Goal: Task Accomplishment & Management: Manage account settings

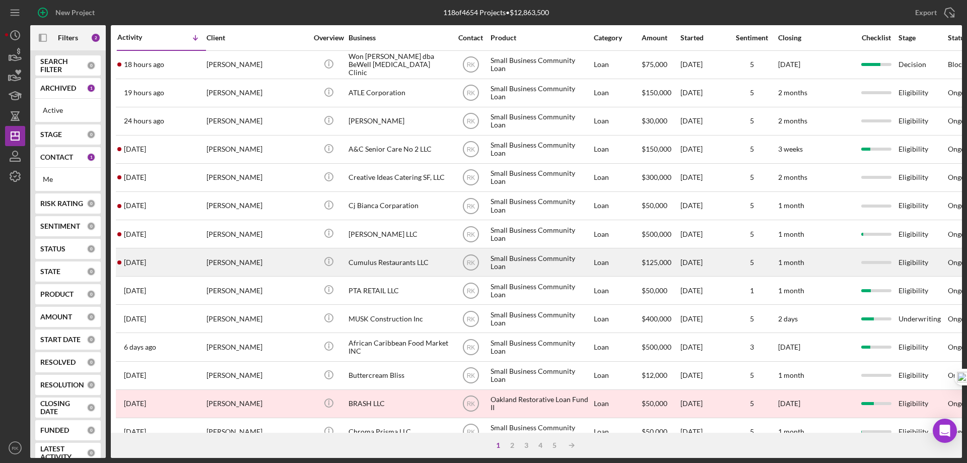
click at [359, 264] on div "Cumulus Restaurants LLC" at bounding box center [398, 262] width 101 height 27
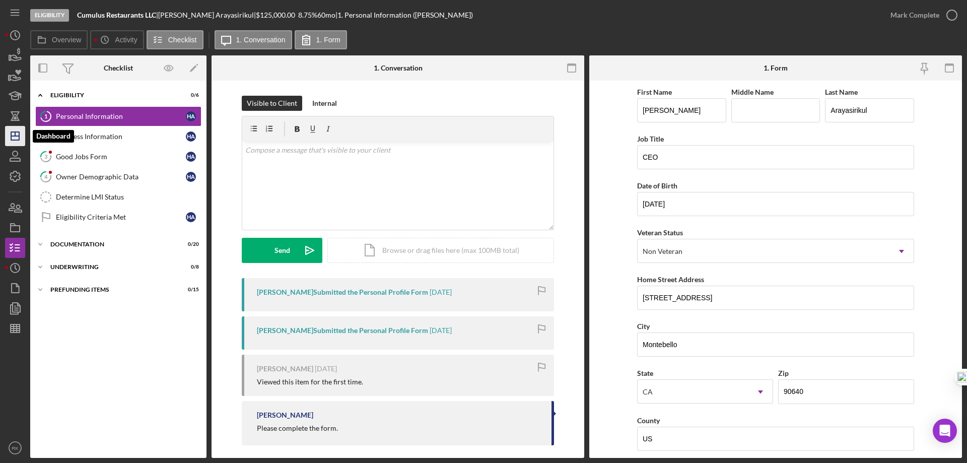
click at [14, 132] on polygon "button" at bounding box center [15, 136] width 8 height 8
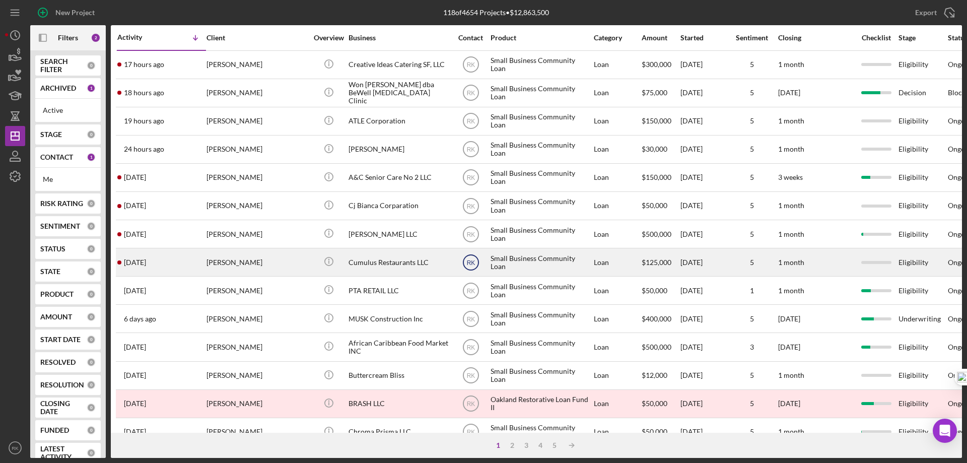
click at [470, 68] on text "RK" at bounding box center [470, 64] width 9 height 7
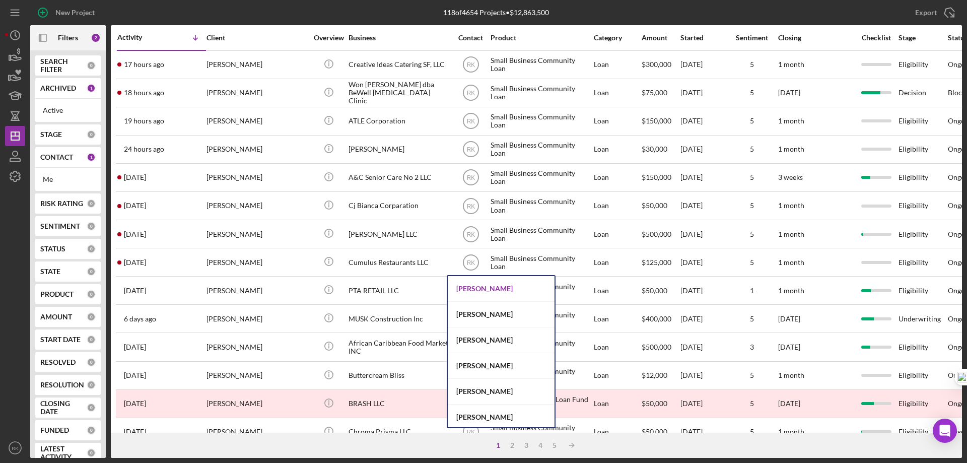
click at [484, 284] on div "[PERSON_NAME]" at bounding box center [501, 289] width 107 height 26
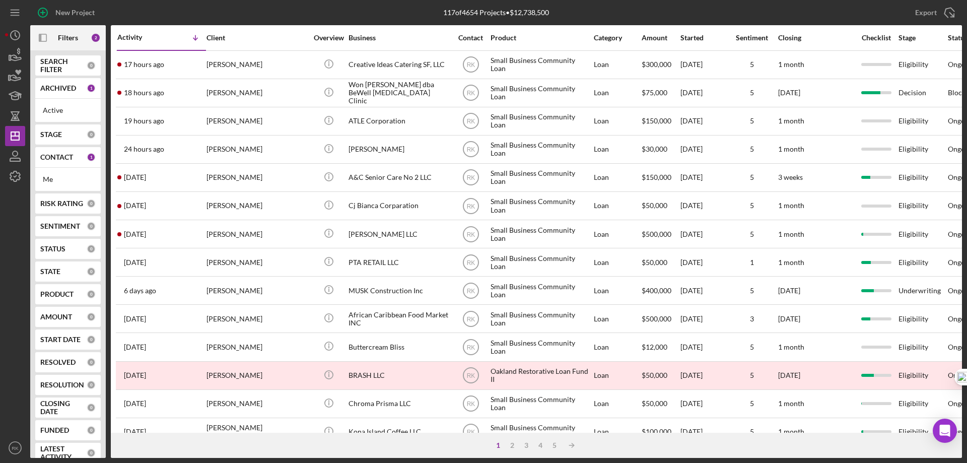
click at [52, 155] on b "CONTACT" at bounding box center [56, 157] width 33 height 8
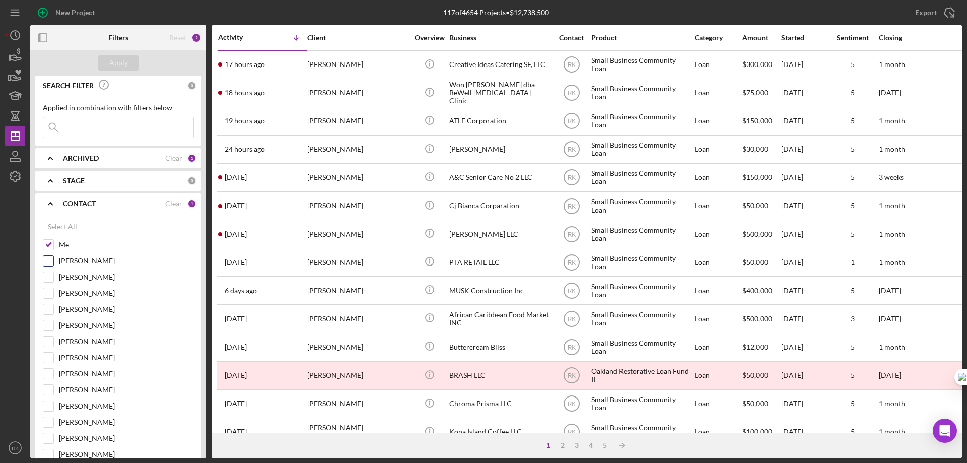
click at [48, 259] on input "[PERSON_NAME]" at bounding box center [48, 261] width 10 height 10
checkbox input "true"
click at [47, 244] on input "Me" at bounding box center [48, 245] width 10 height 10
checkbox input "false"
click at [120, 59] on div "Apply" at bounding box center [118, 62] width 19 height 15
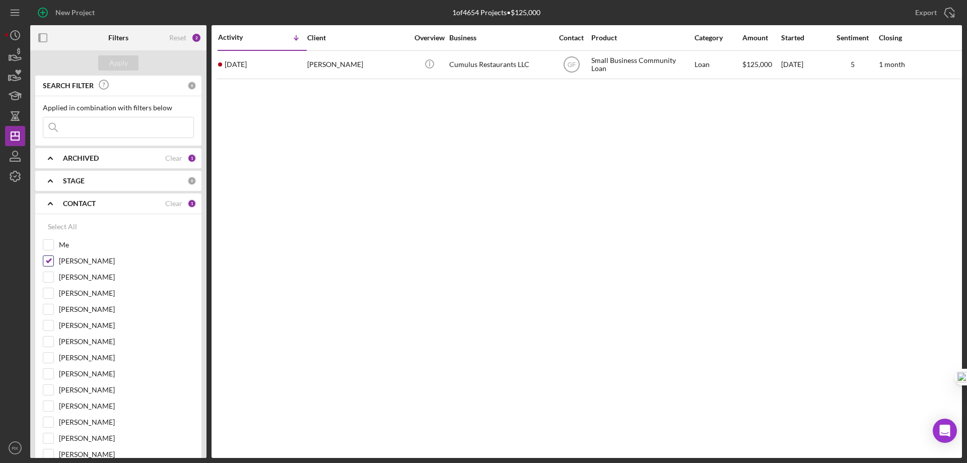
click at [49, 263] on input "[PERSON_NAME]" at bounding box center [48, 261] width 10 height 10
checkbox input "false"
click at [49, 247] on input "Me" at bounding box center [48, 245] width 10 height 10
checkbox input "true"
click at [122, 61] on div "Apply" at bounding box center [118, 62] width 19 height 15
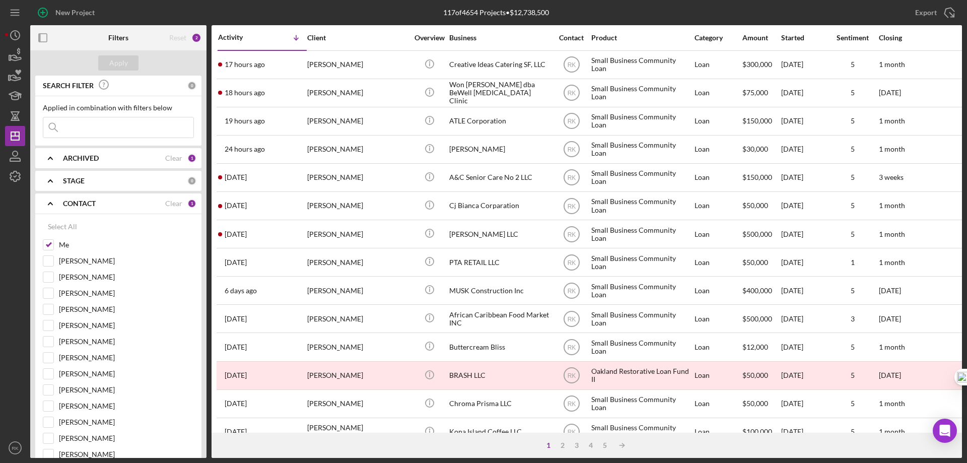
click at [45, 40] on icon "button" at bounding box center [43, 38] width 23 height 23
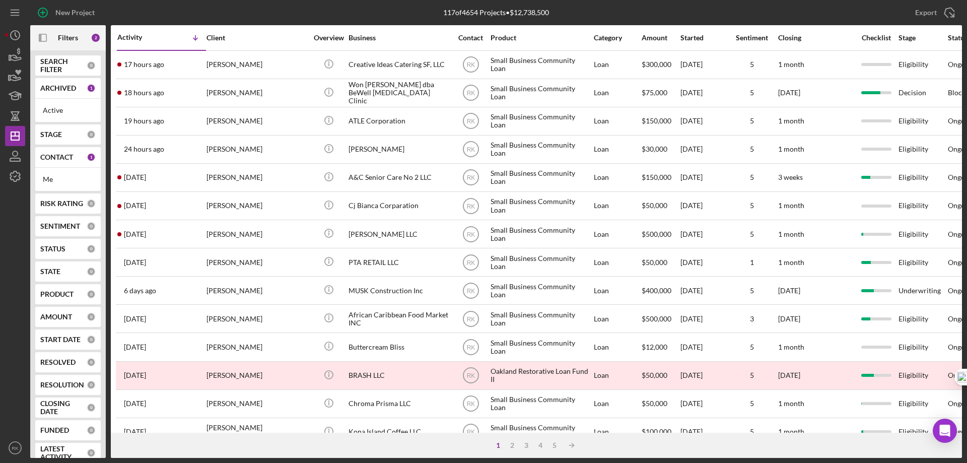
click at [57, 155] on b "CONTACT" at bounding box center [56, 157] width 33 height 8
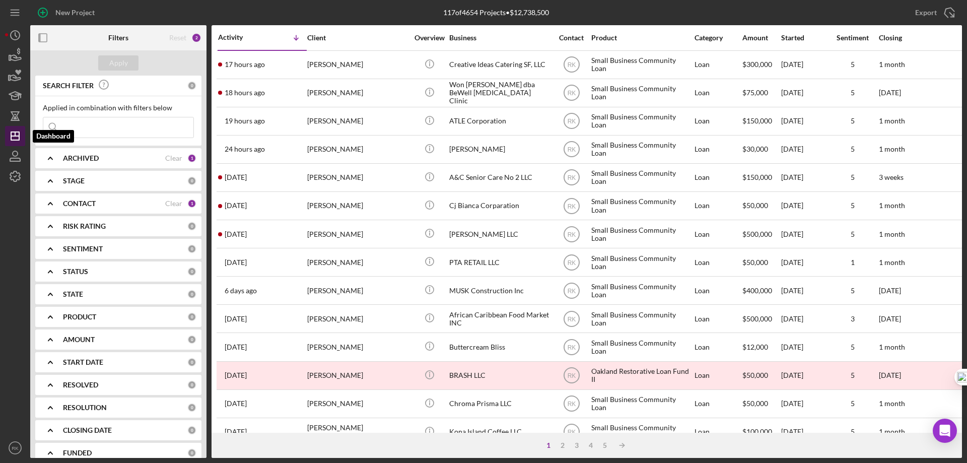
click at [16, 136] on line "button" at bounding box center [15, 136] width 8 height 0
click at [47, 35] on rect "button" at bounding box center [43, 38] width 8 height 8
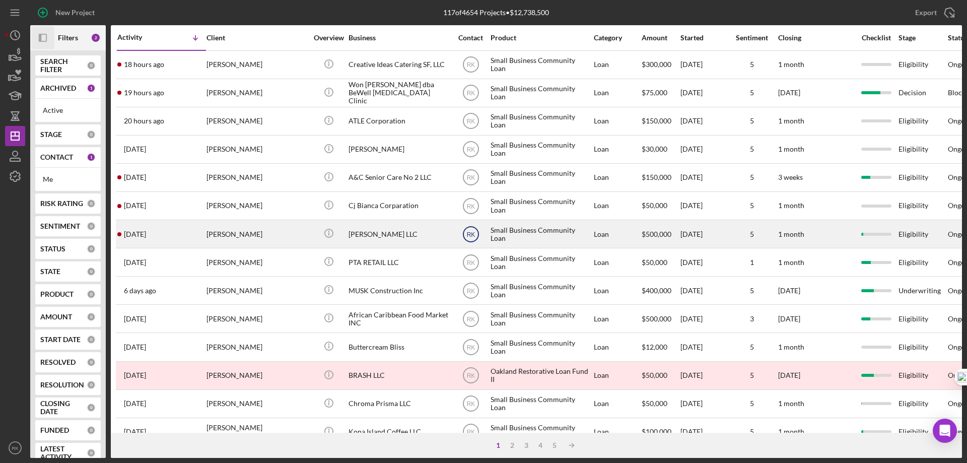
click at [472, 68] on text "RK" at bounding box center [470, 64] width 9 height 7
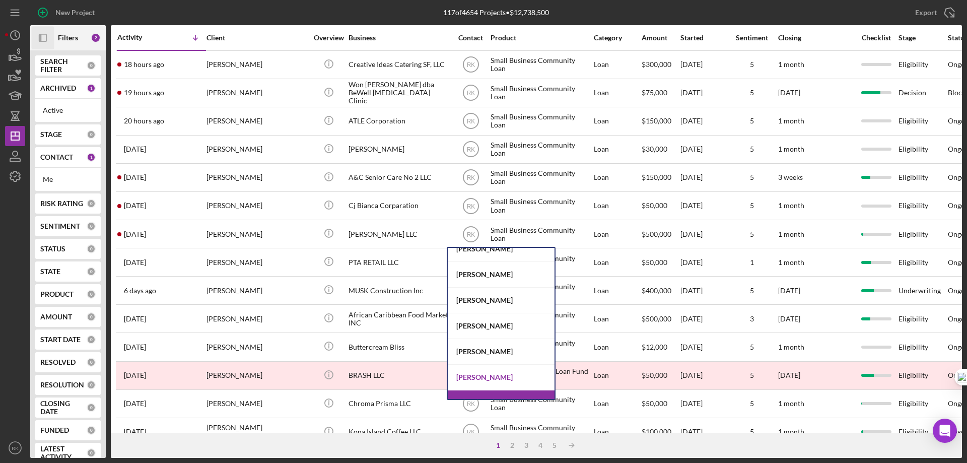
scroll to position [11, 0]
click at [498, 375] on div "[PERSON_NAME]" at bounding box center [501, 378] width 107 height 26
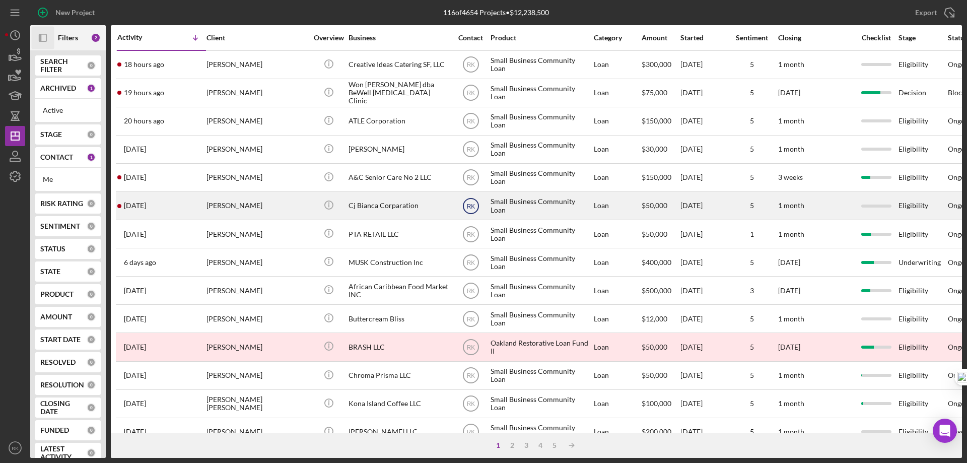
click at [474, 68] on text "RK" at bounding box center [470, 64] width 9 height 7
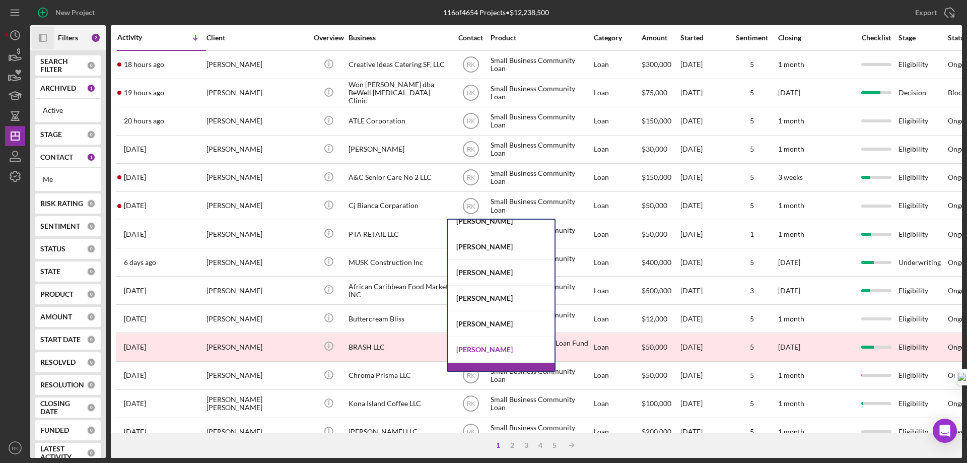
click at [491, 351] on div "[PERSON_NAME]" at bounding box center [501, 350] width 107 height 26
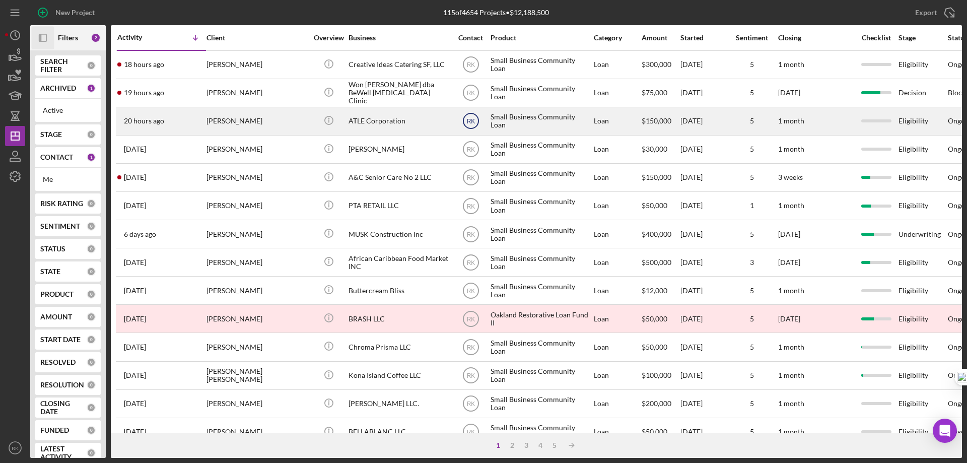
click at [473, 68] on text "RK" at bounding box center [470, 64] width 9 height 7
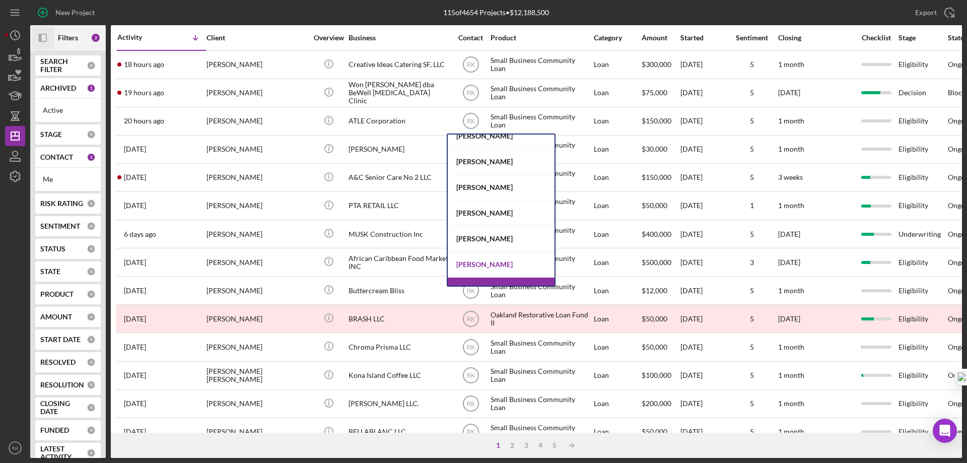
click at [490, 265] on div "[PERSON_NAME]" at bounding box center [501, 265] width 107 height 26
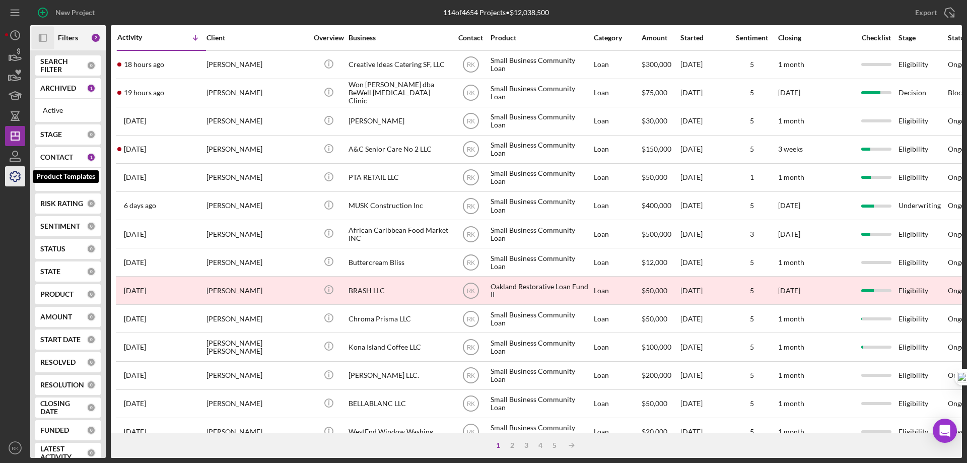
click at [18, 176] on icon "button" at bounding box center [15, 176] width 25 height 25
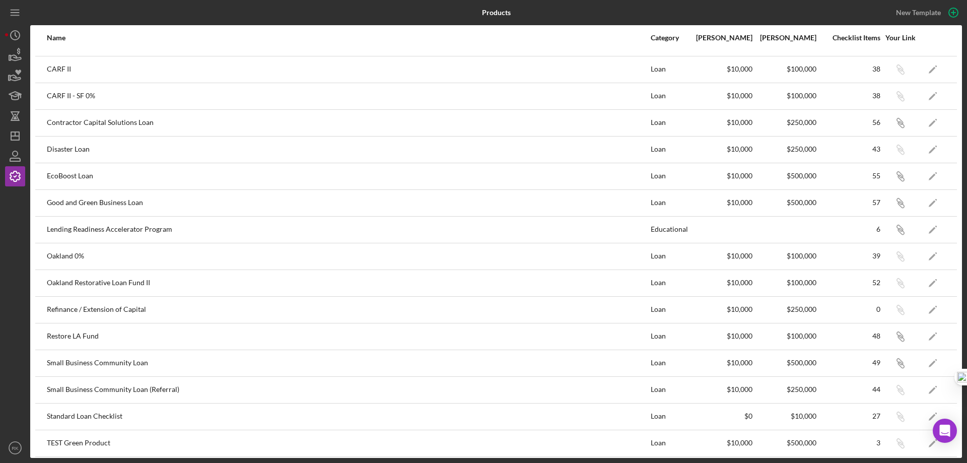
scroll to position [25, 0]
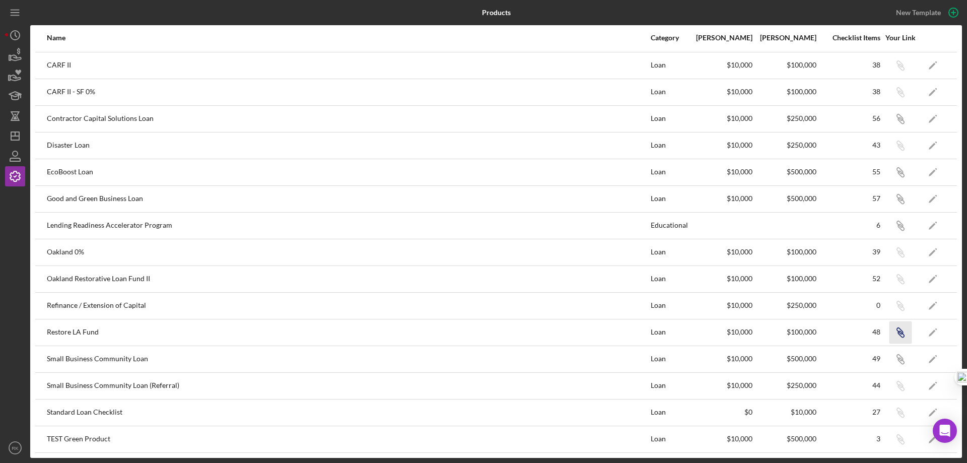
click at [898, 43] on icon "button" at bounding box center [901, 40] width 6 height 6
click at [15, 134] on icon "Icon/Dashboard" at bounding box center [15, 135] width 25 height 25
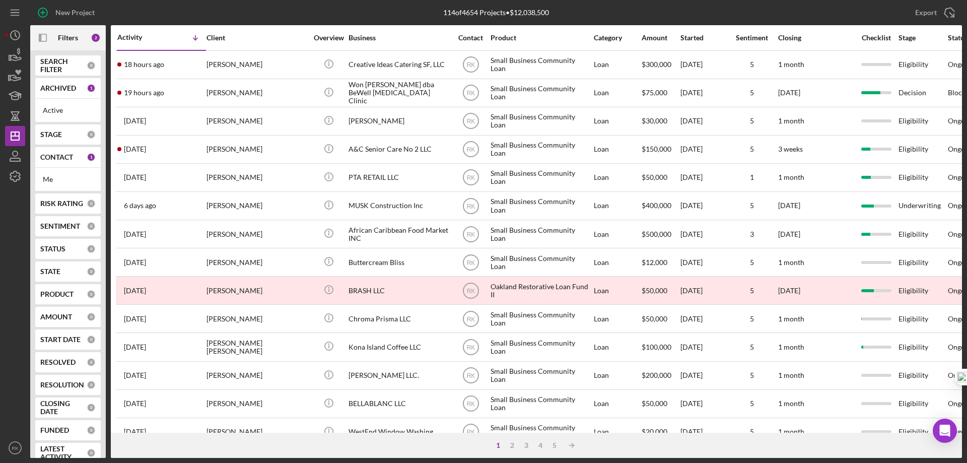
click at [55, 161] on b "CONTACT" at bounding box center [56, 157] width 33 height 8
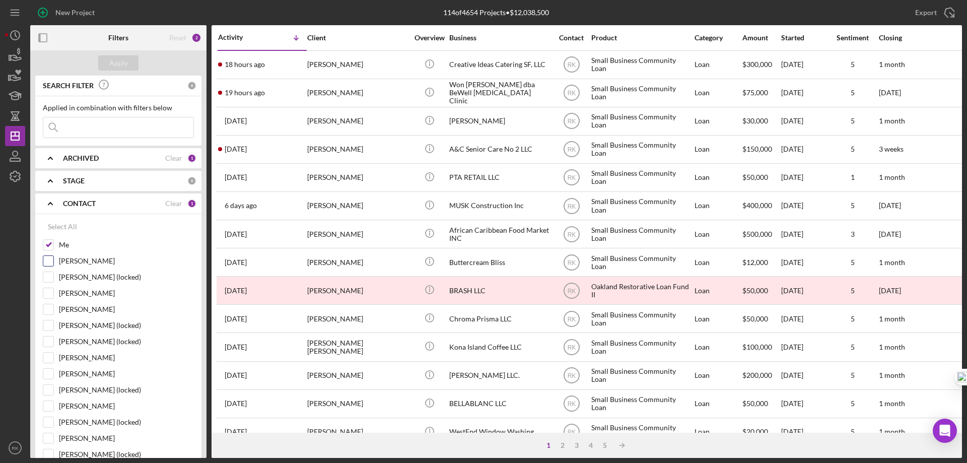
click at [49, 259] on input "[PERSON_NAME]" at bounding box center [48, 261] width 10 height 10
checkbox input "true"
drag, startPoint x: 48, startPoint y: 247, endPoint x: 62, endPoint y: 225, distance: 25.8
click at [48, 246] on input "Me" at bounding box center [48, 245] width 10 height 10
checkbox input "false"
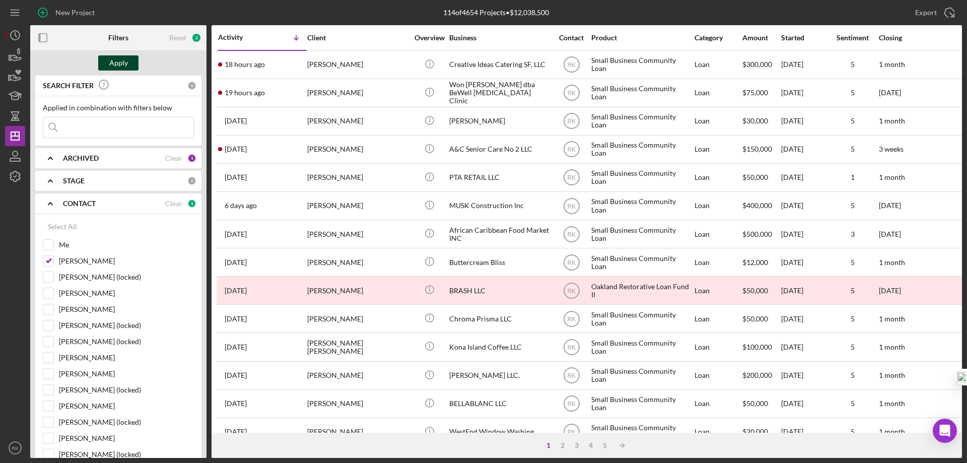
click at [129, 56] on button "Apply" at bounding box center [118, 62] width 40 height 15
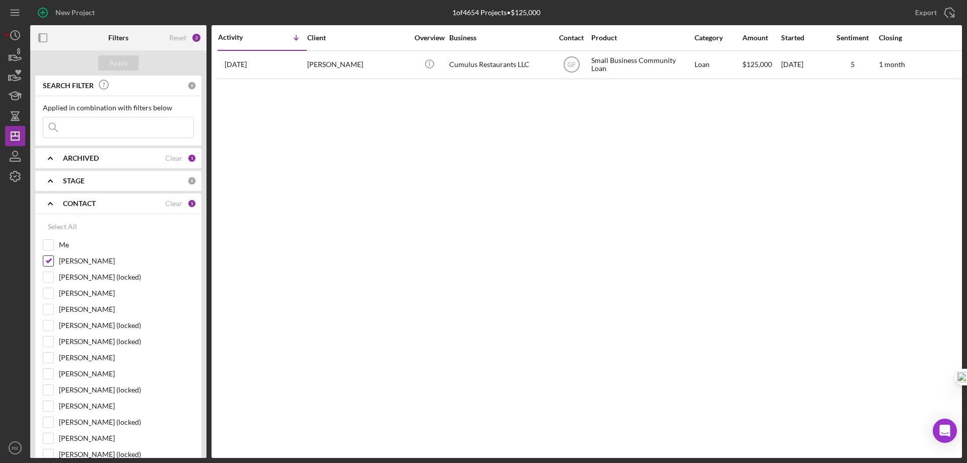
click at [48, 257] on input "[PERSON_NAME]" at bounding box center [48, 261] width 10 height 10
checkbox input "false"
click at [50, 404] on input "[PERSON_NAME]" at bounding box center [48, 406] width 10 height 10
click at [133, 61] on button "Apply" at bounding box center [118, 62] width 40 height 15
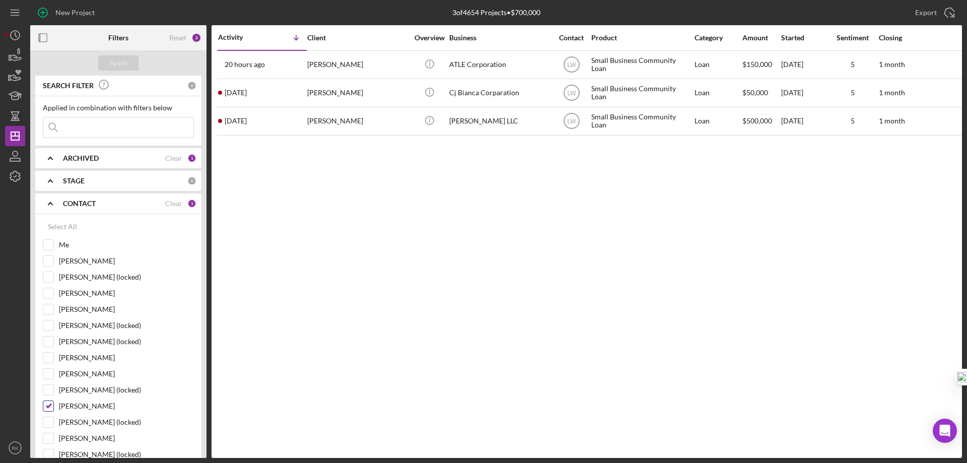
click at [53, 405] on div at bounding box center [48, 405] width 11 height 11
drag, startPoint x: 50, startPoint y: 405, endPoint x: 48, endPoint y: 373, distance: 32.3
click at [49, 405] on input "[PERSON_NAME]" at bounding box center [48, 406] width 10 height 10
checkbox input "false"
click at [46, 243] on input "Me" at bounding box center [48, 245] width 10 height 10
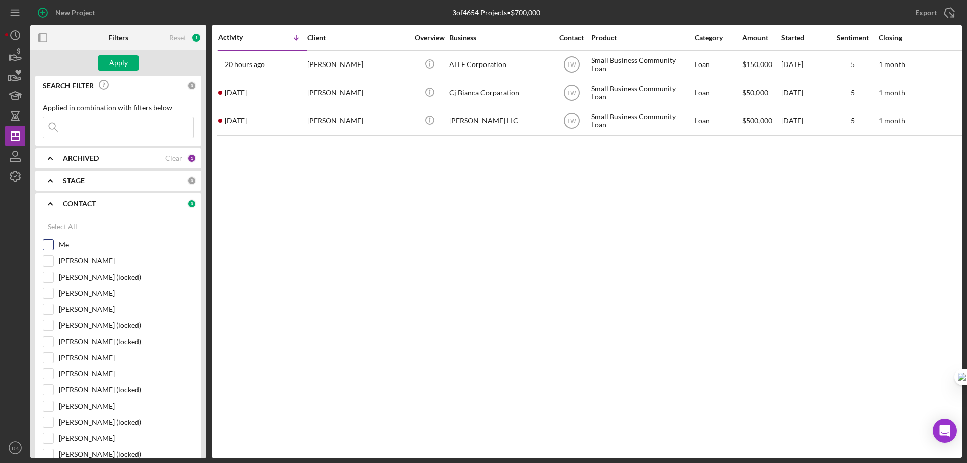
checkbox input "true"
click at [118, 63] on div "Apply" at bounding box center [118, 62] width 19 height 15
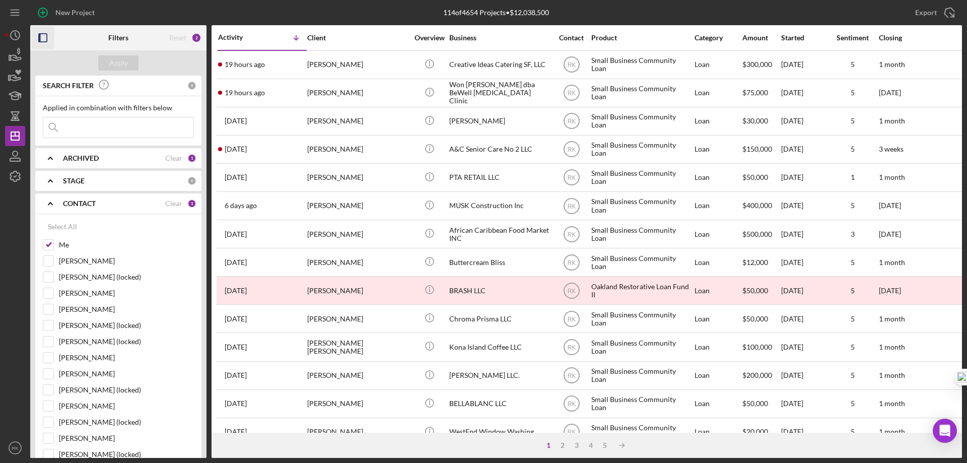
click at [47, 37] on rect "button" at bounding box center [43, 38] width 8 height 8
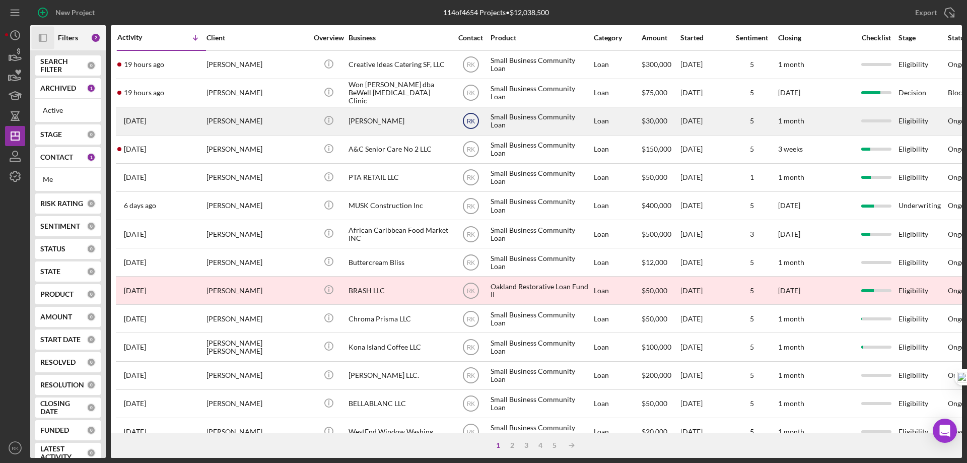
click at [470, 68] on text "RK" at bounding box center [470, 64] width 9 height 7
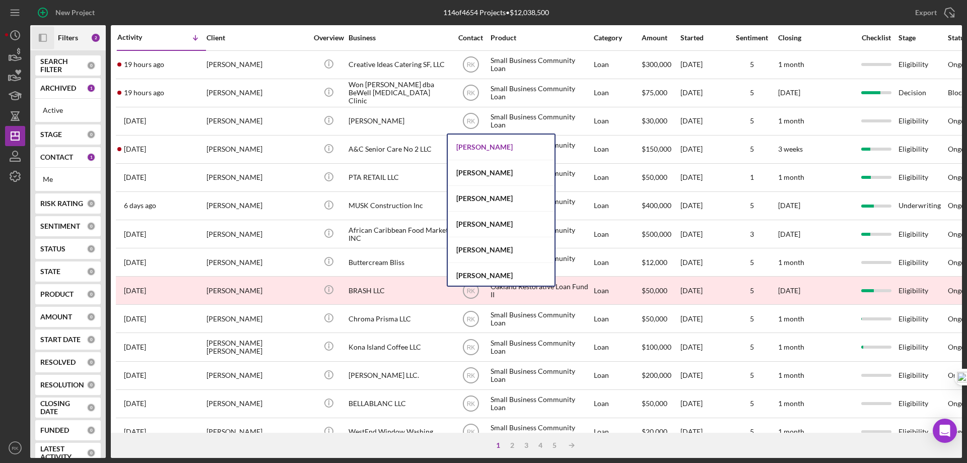
click at [476, 147] on div "[PERSON_NAME]" at bounding box center [501, 147] width 107 height 26
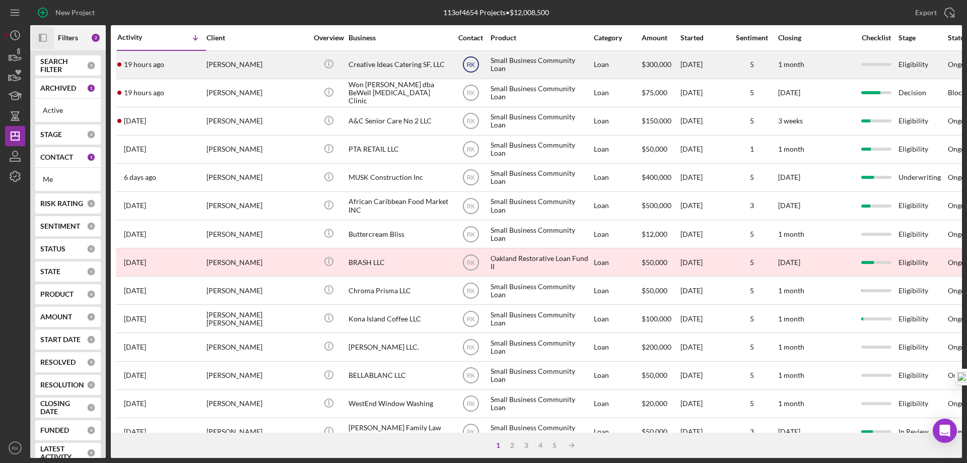
click at [468, 65] on text "RK" at bounding box center [470, 64] width 9 height 7
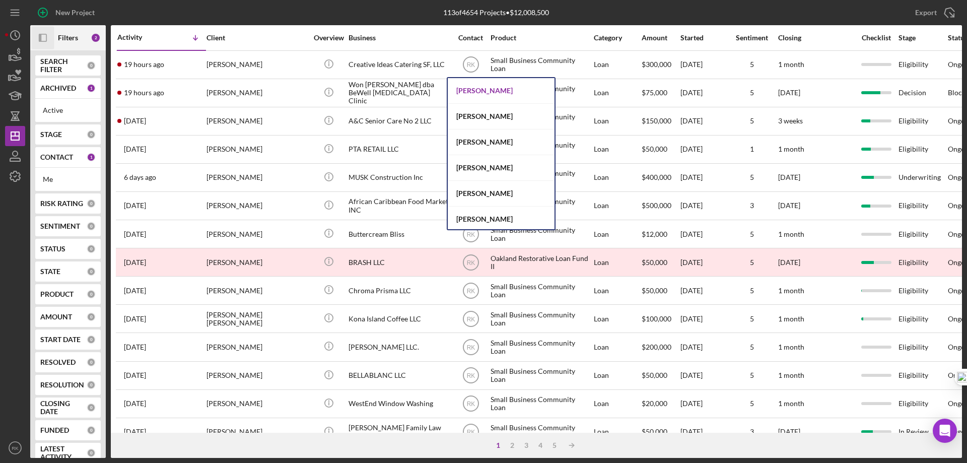
click at [474, 91] on div "[PERSON_NAME]" at bounding box center [501, 91] width 107 height 26
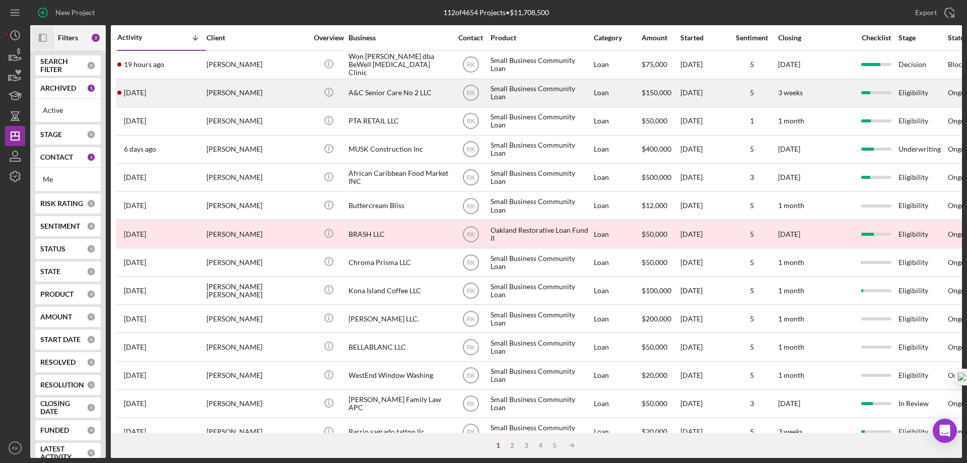
click at [375, 92] on div "A&C Senior Care No 2 LLC" at bounding box center [398, 93] width 101 height 27
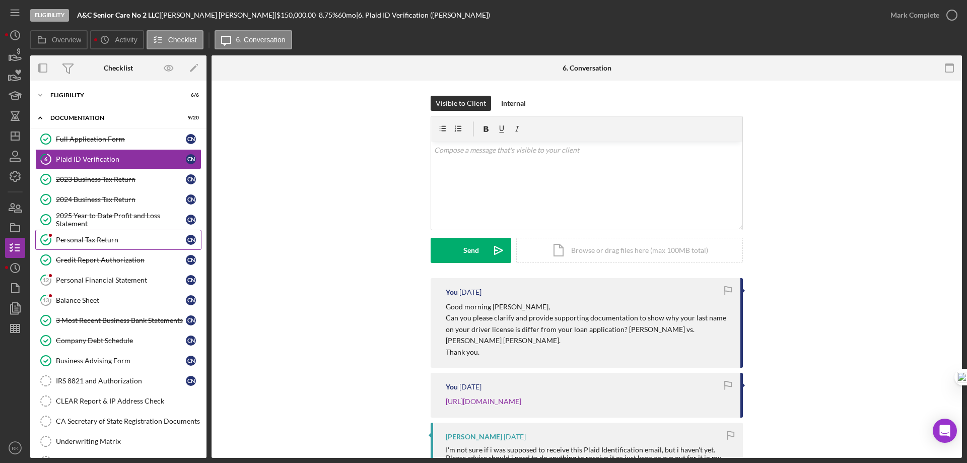
click at [81, 242] on div "Personal Tax Return" at bounding box center [121, 240] width 130 height 8
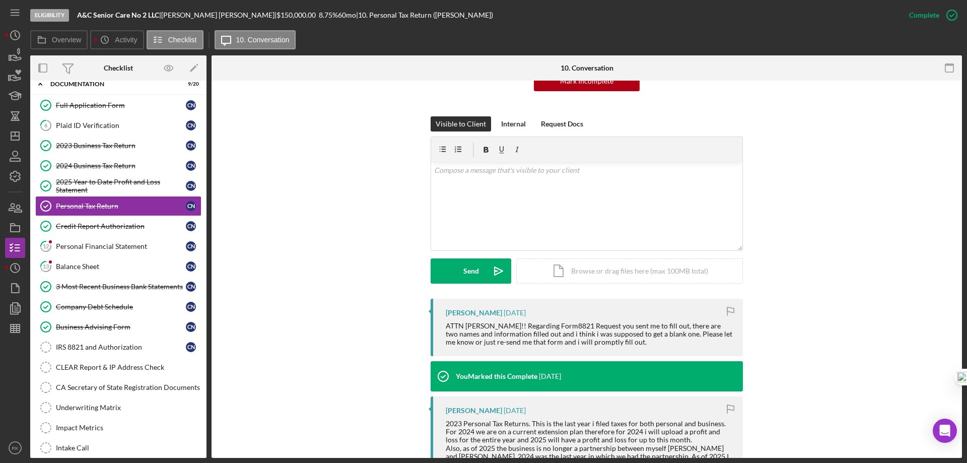
scroll to position [117, 0]
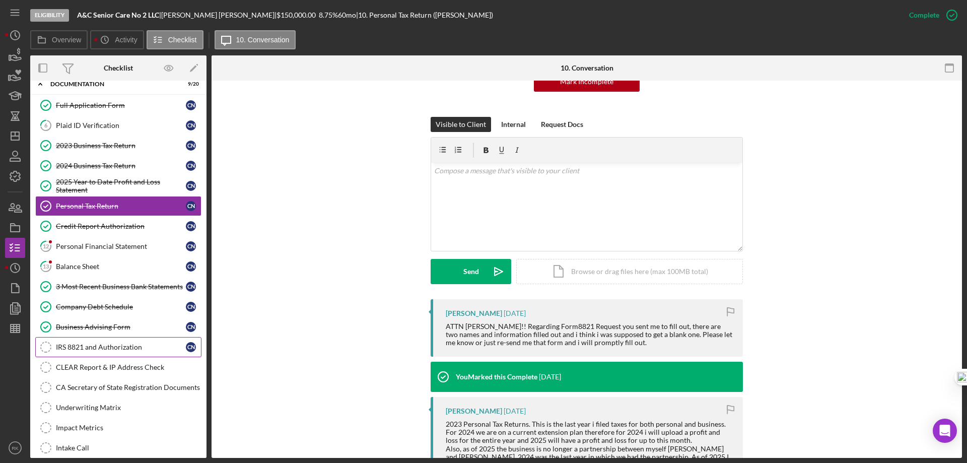
click at [112, 349] on div "IRS 8821 and Authorization" at bounding box center [121, 347] width 130 height 8
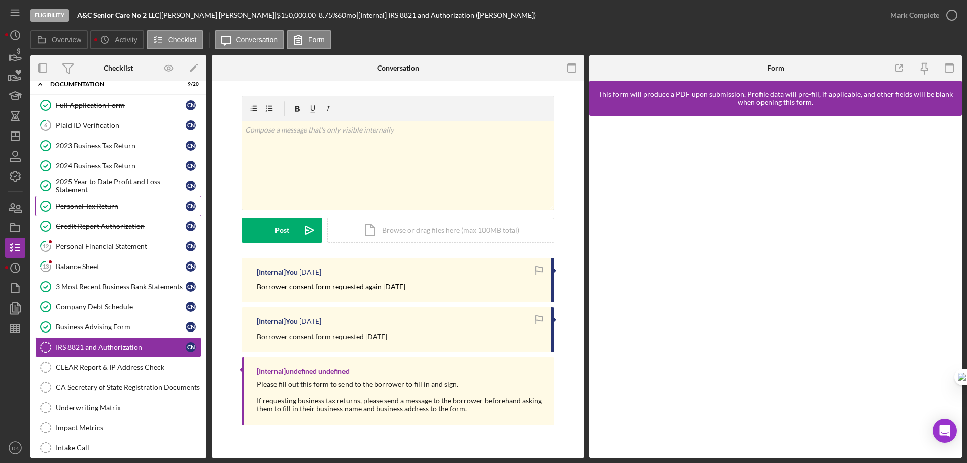
click at [72, 206] on div "Personal Tax Return" at bounding box center [121, 206] width 130 height 8
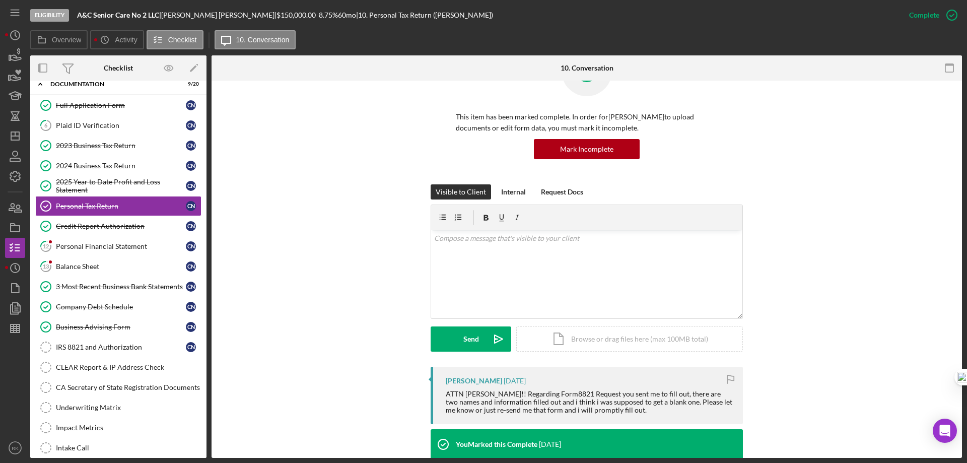
scroll to position [50, 0]
click at [461, 244] on div "v Color teal Color pink Remove color Add row above Add row below Add column bef…" at bounding box center [586, 274] width 311 height 88
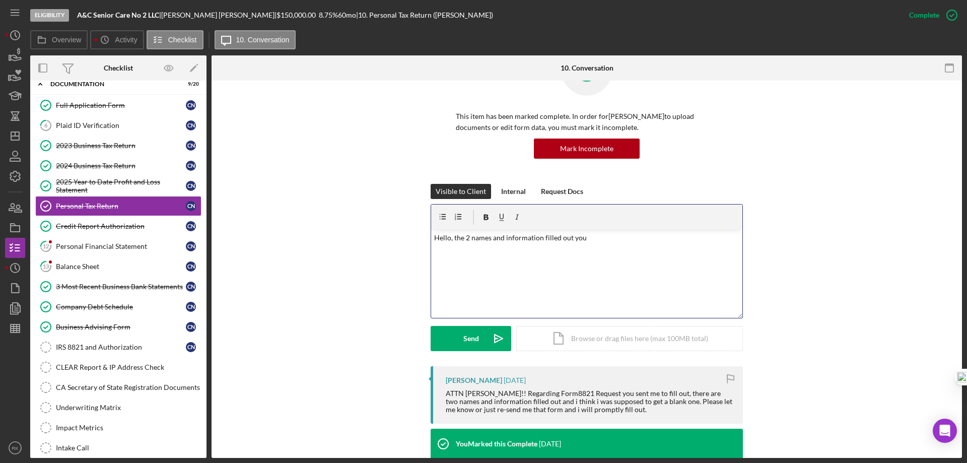
click at [451, 239] on p "Hello, the 2 names and information filled out you" at bounding box center [587, 237] width 306 height 11
click at [541, 238] on p "Hello, the 2 names and information filled out you" at bounding box center [587, 237] width 306 height 11
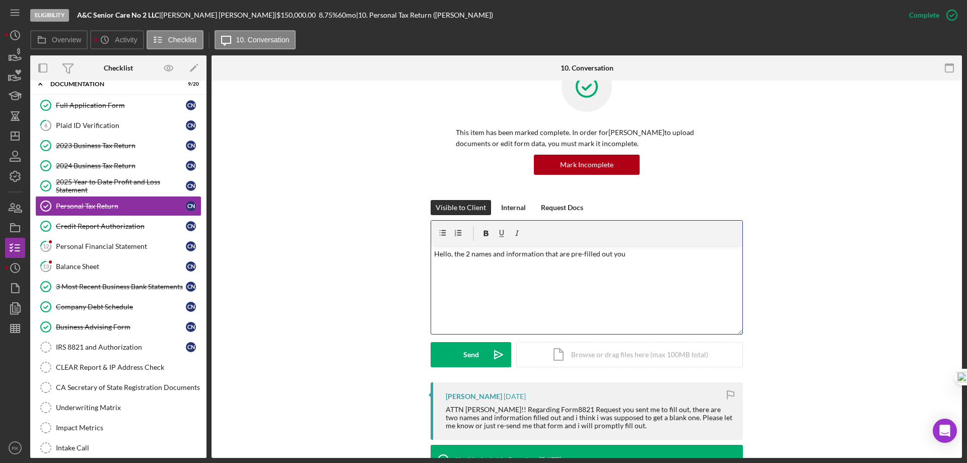
scroll to position [34, 0]
click at [622, 257] on p "Hello, the 2 names and information that are pre-filled out you" at bounding box center [587, 254] width 306 height 11
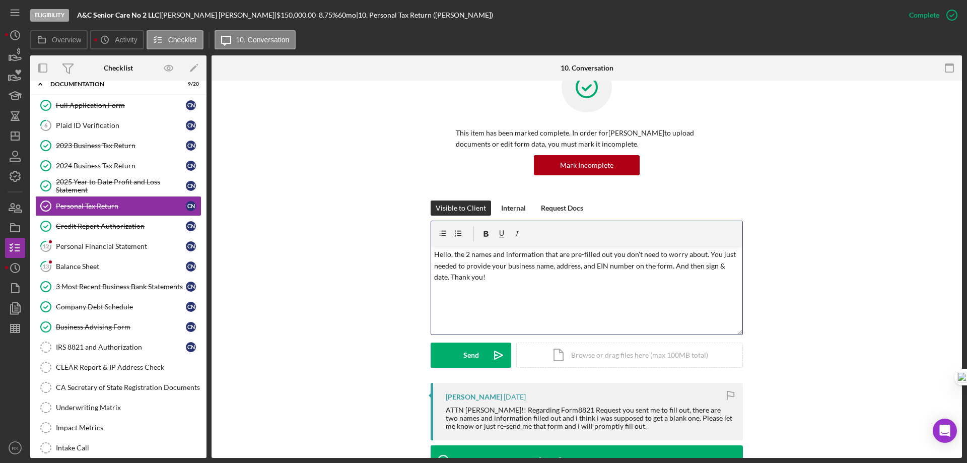
click at [640, 265] on p "Hello, the 2 names and information that are pre-filled out you don't need to wo…" at bounding box center [587, 266] width 306 height 34
click at [653, 277] on p "Hello, the 2 names and information that are pre-filled out you don't need to wo…" at bounding box center [587, 266] width 306 height 34
click at [452, 275] on p "Hello, the 2 names and information that are pre-filled out you don't need to wo…" at bounding box center [587, 266] width 306 height 34
click at [438, 275] on p "Hello, the 2 names and information that are pre-filled out you don't need to wo…" at bounding box center [587, 266] width 306 height 34
click at [446, 277] on p "Hello, the 2 names and information that are pre-filled out you don't need to wo…" at bounding box center [587, 266] width 306 height 34
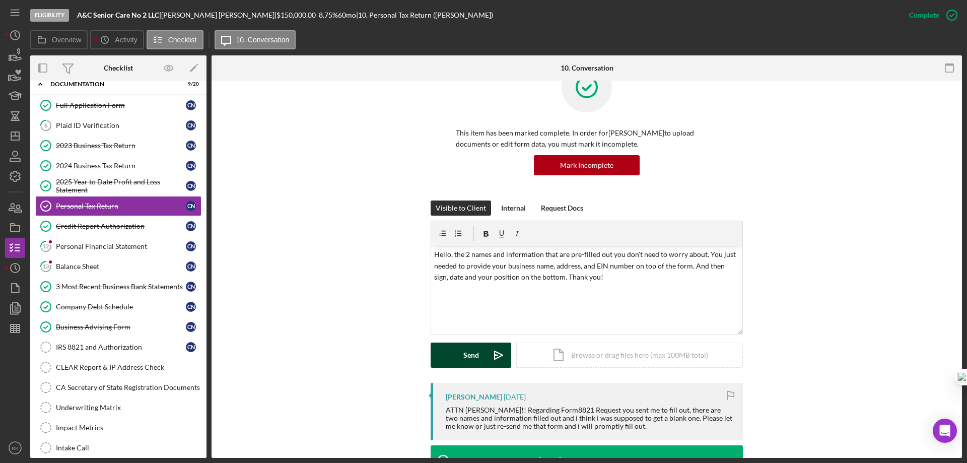
click at [479, 358] on button "Send Icon/icon-invite-send" at bounding box center [470, 354] width 81 height 25
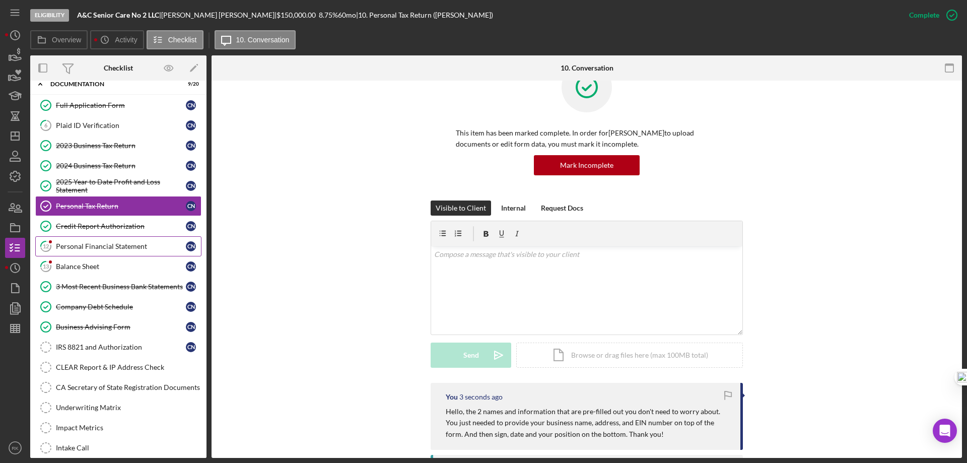
click at [94, 246] on div "Personal Financial Statement" at bounding box center [121, 246] width 130 height 8
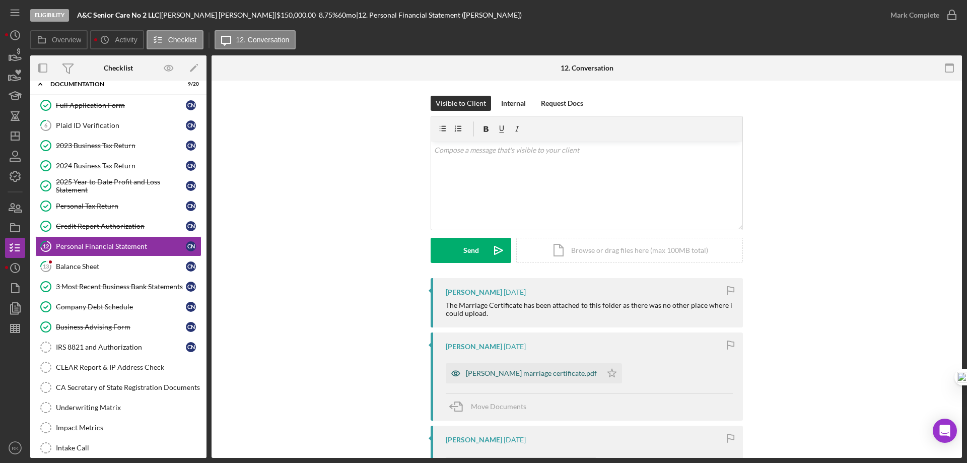
click at [510, 373] on div "[PERSON_NAME] marriage certificate.pdf" at bounding box center [531, 373] width 131 height 8
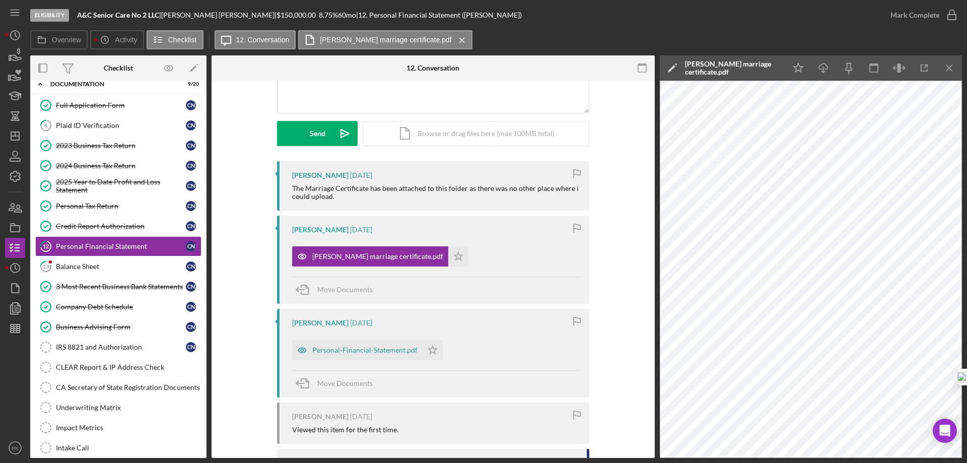
scroll to position [117, 0]
click at [448, 261] on icon "Icon/Star" at bounding box center [458, 256] width 20 height 20
click at [427, 353] on icon "Icon/Star" at bounding box center [432, 349] width 20 height 20
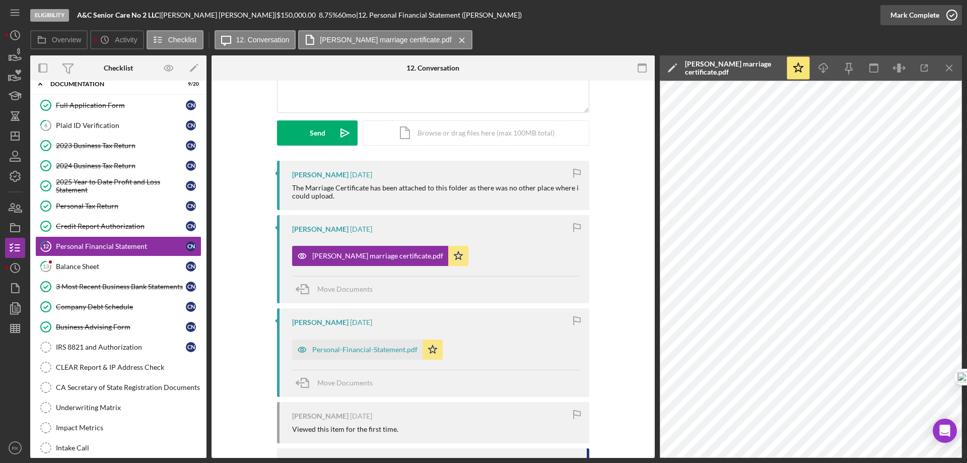
click at [949, 17] on icon "button" at bounding box center [951, 15] width 25 height 25
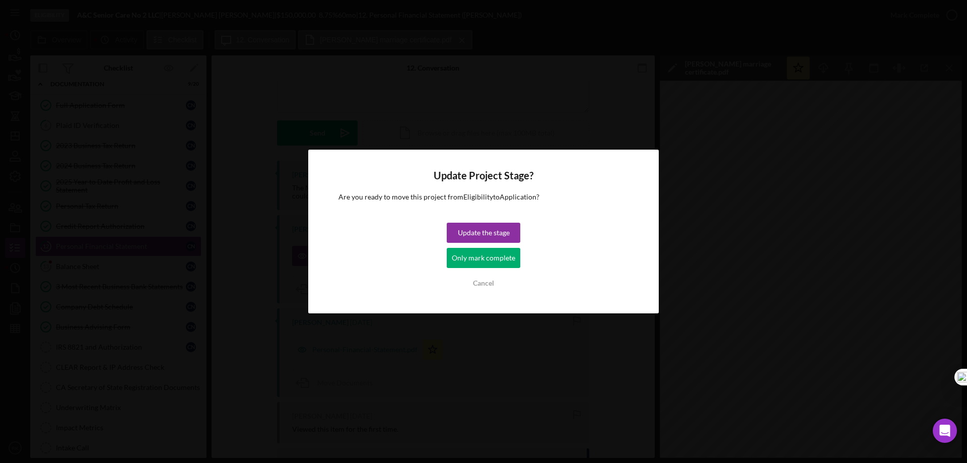
drag, startPoint x: 494, startPoint y: 255, endPoint x: 415, endPoint y: 264, distance: 79.6
click at [495, 255] on div "Only mark complete" at bounding box center [483, 258] width 63 height 20
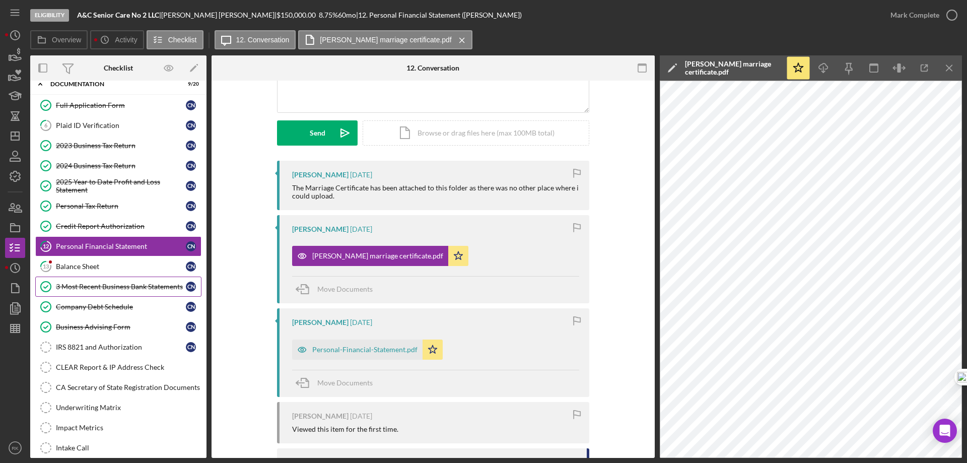
scroll to position [256, 0]
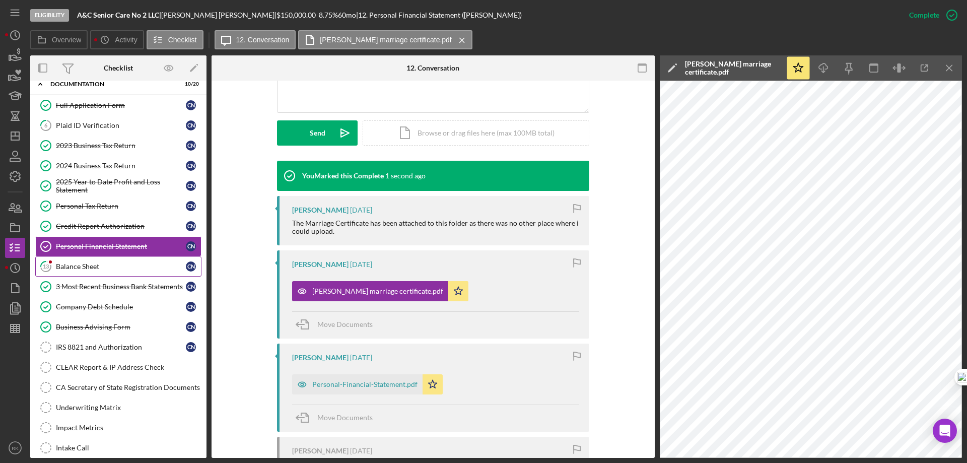
click at [76, 271] on link "13 Balance Sheet C N" at bounding box center [118, 266] width 166 height 20
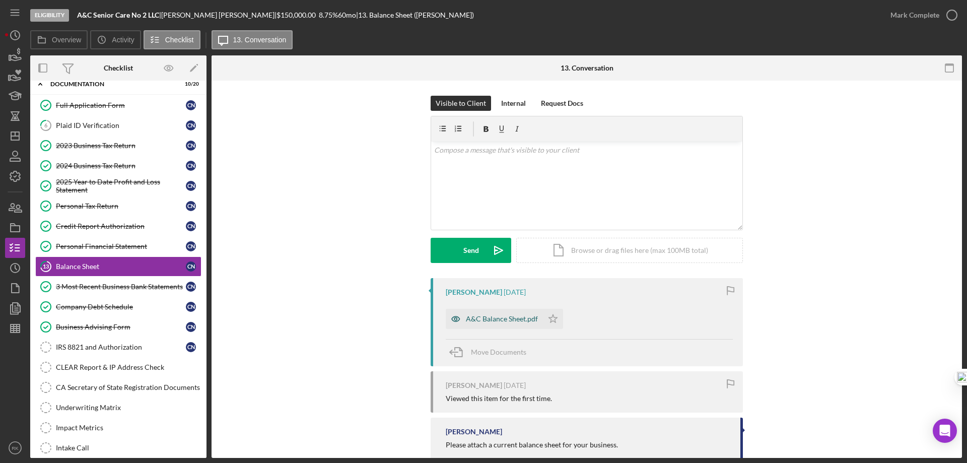
click at [510, 319] on div "A&C Balance Sheet.pdf" at bounding box center [502, 319] width 72 height 8
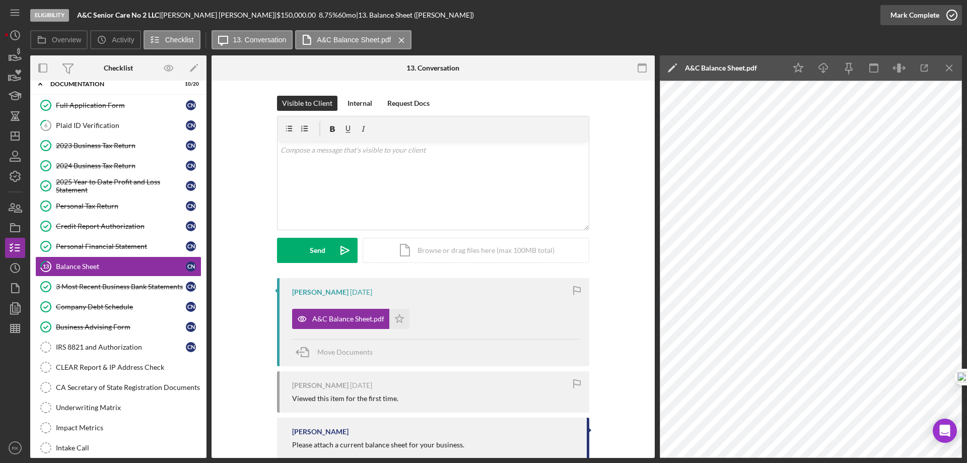
click at [953, 18] on icon "button" at bounding box center [951, 15] width 25 height 25
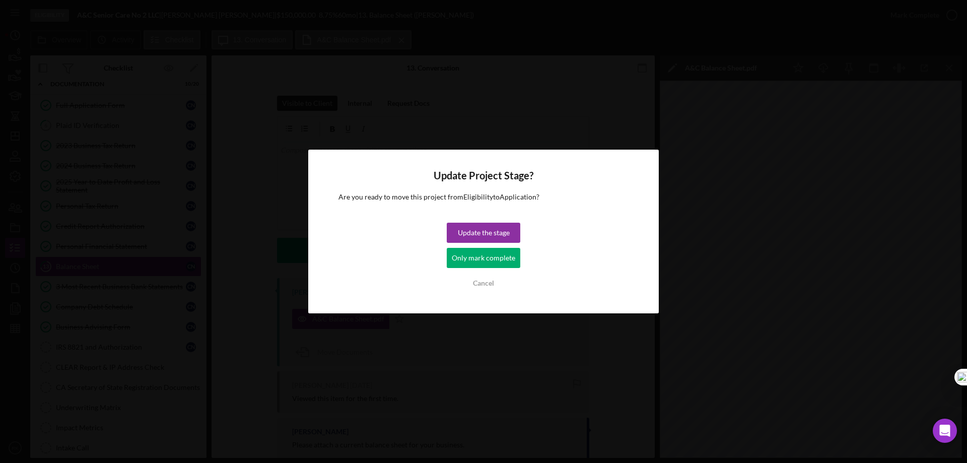
click at [497, 263] on div "Only mark complete" at bounding box center [483, 258] width 63 height 20
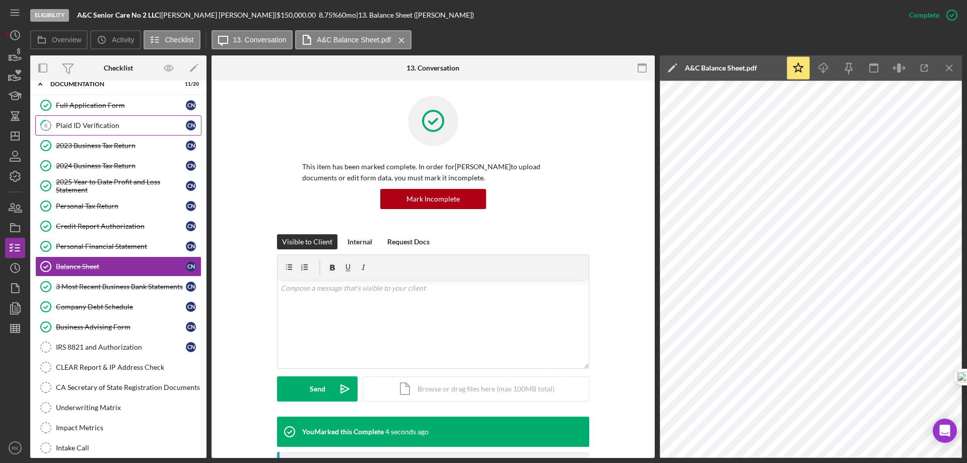
click at [102, 128] on div "Plaid ID Verification" at bounding box center [121, 125] width 130 height 8
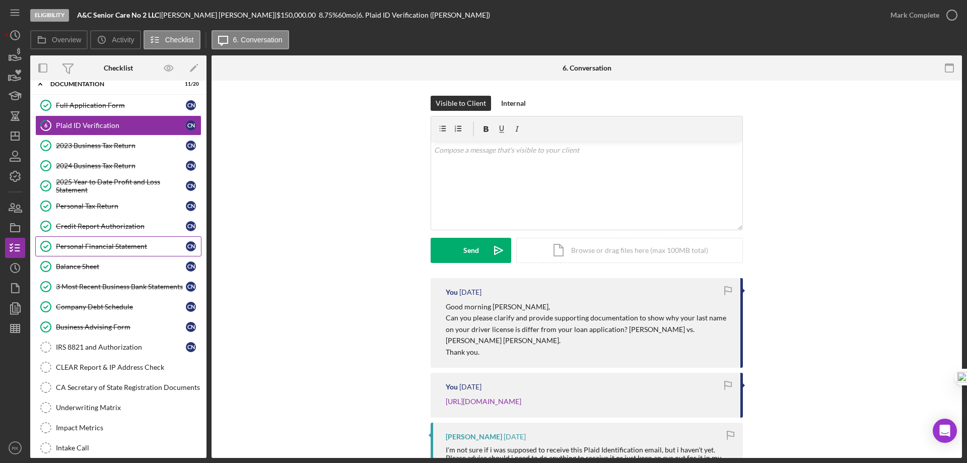
click at [95, 250] on div "Personal Financial Statement" at bounding box center [121, 246] width 130 height 8
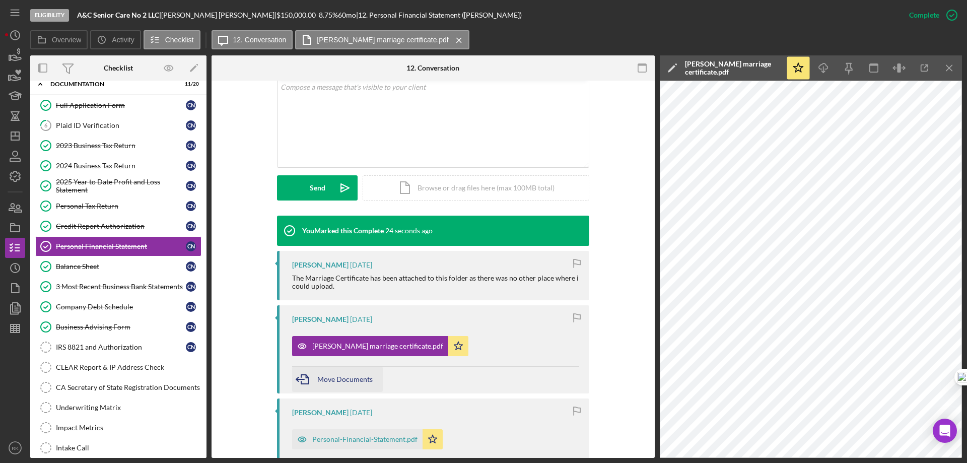
scroll to position [201, 0]
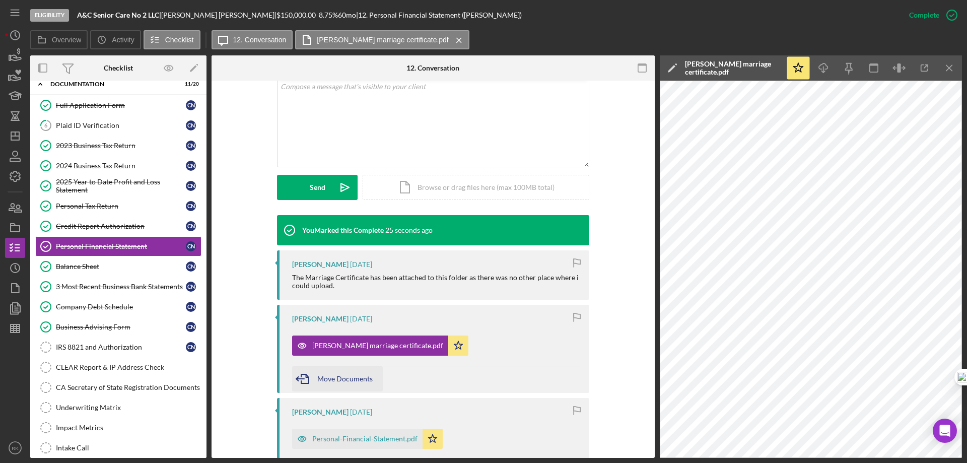
click at [339, 379] on span "Move Documents" at bounding box center [344, 378] width 55 height 9
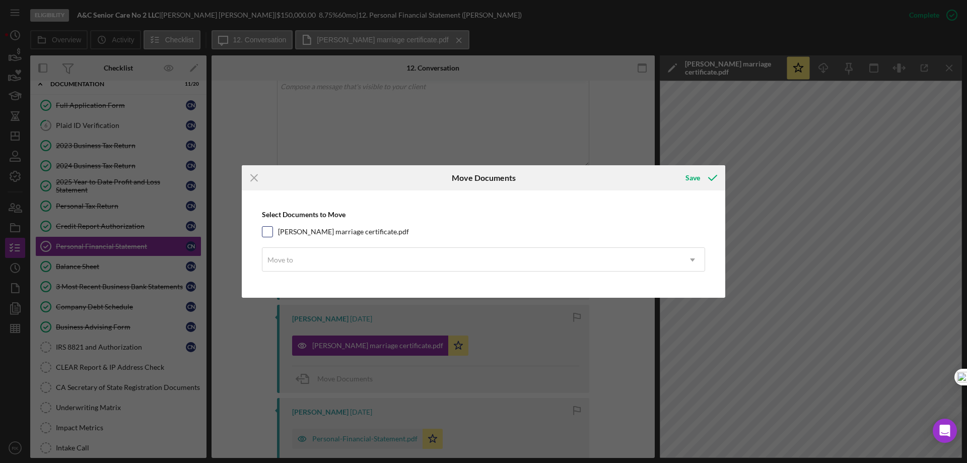
click at [266, 231] on input "[PERSON_NAME] marriage certificate.pdf" at bounding box center [267, 232] width 10 height 10
checkbox input "true"
click at [290, 260] on div "Move to" at bounding box center [280, 260] width 26 height 8
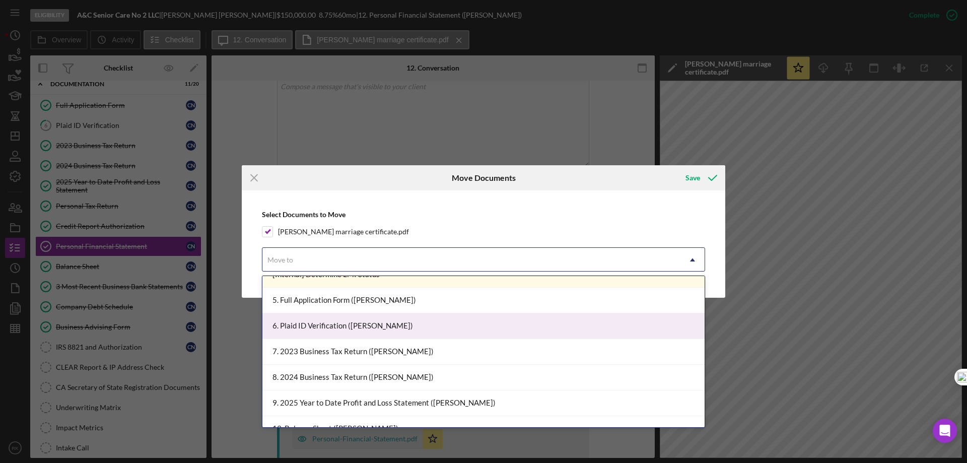
scroll to position [117, 0]
click at [318, 323] on div "6. Plaid ID Verification ([PERSON_NAME])" at bounding box center [483, 326] width 442 height 26
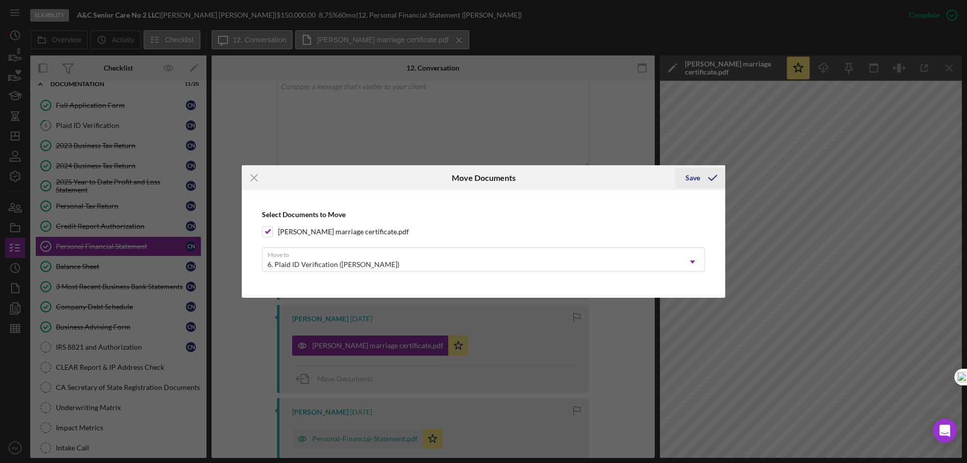
click at [713, 175] on icon "submit" at bounding box center [712, 177] width 25 height 25
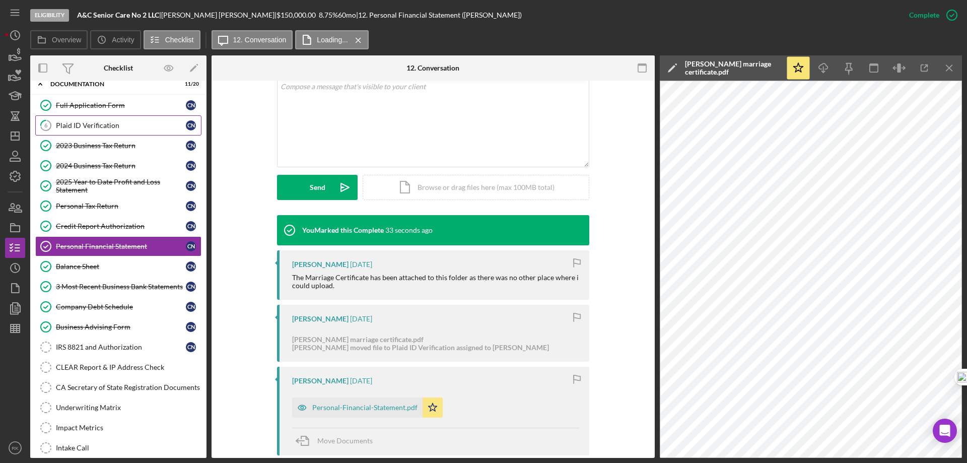
click at [119, 121] on div "Plaid ID Verification" at bounding box center [121, 125] width 130 height 8
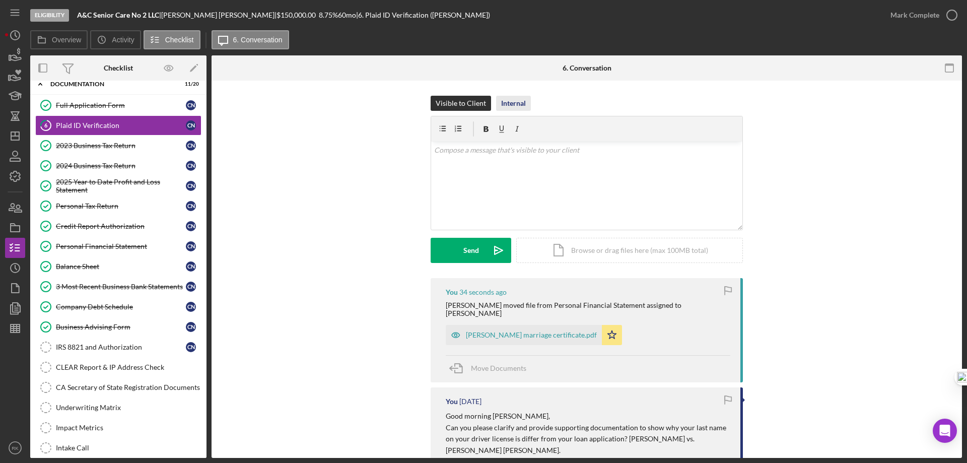
click at [524, 103] on button "Internal" at bounding box center [513, 103] width 35 height 15
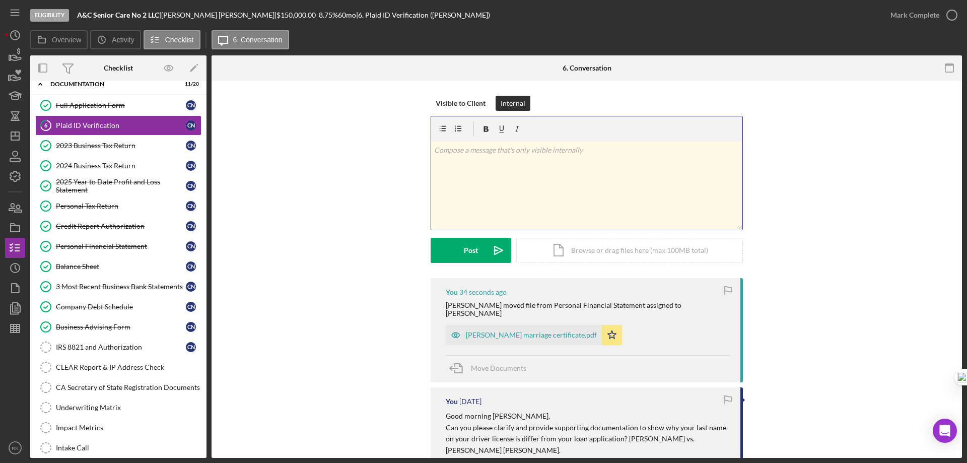
click at [489, 166] on div "v Color teal Color pink Remove color Add row above Add row below Add column bef…" at bounding box center [586, 185] width 311 height 88
click at [478, 254] on button "Post Icon/icon-invite-send" at bounding box center [470, 250] width 81 height 25
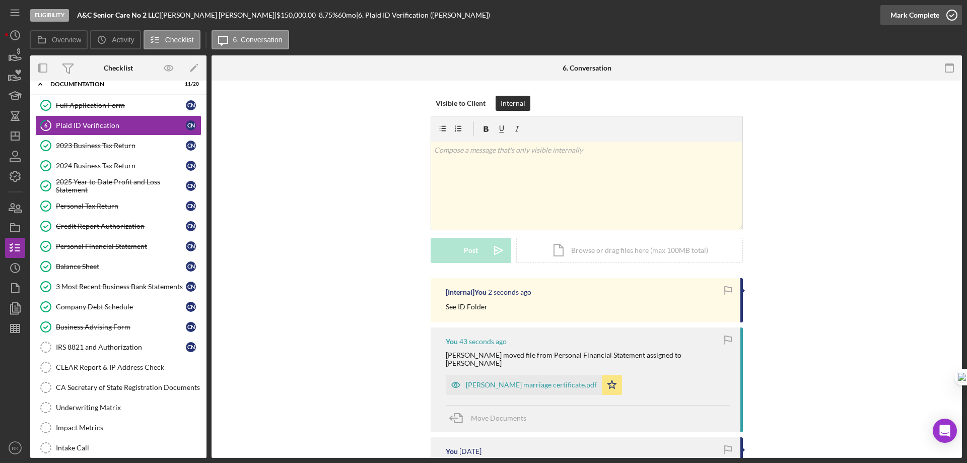
click at [954, 19] on icon "button" at bounding box center [951, 15] width 25 height 25
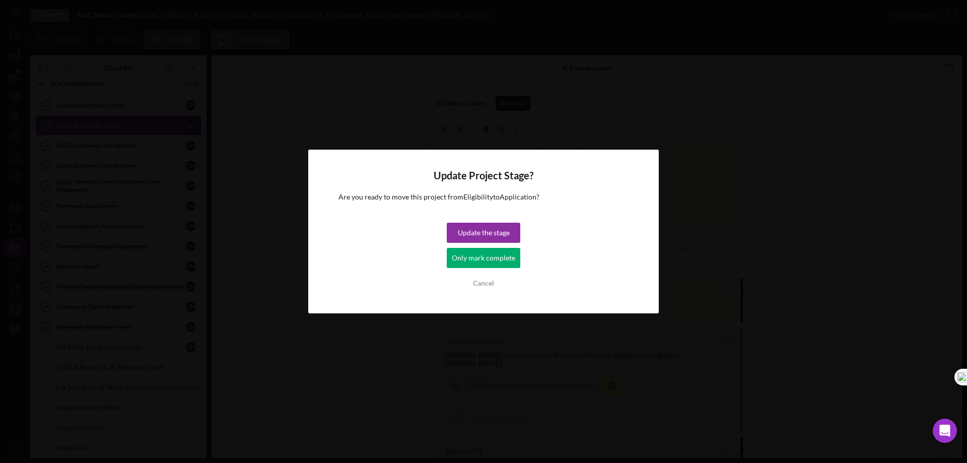
click at [467, 261] on div "Only mark complete" at bounding box center [483, 258] width 63 height 20
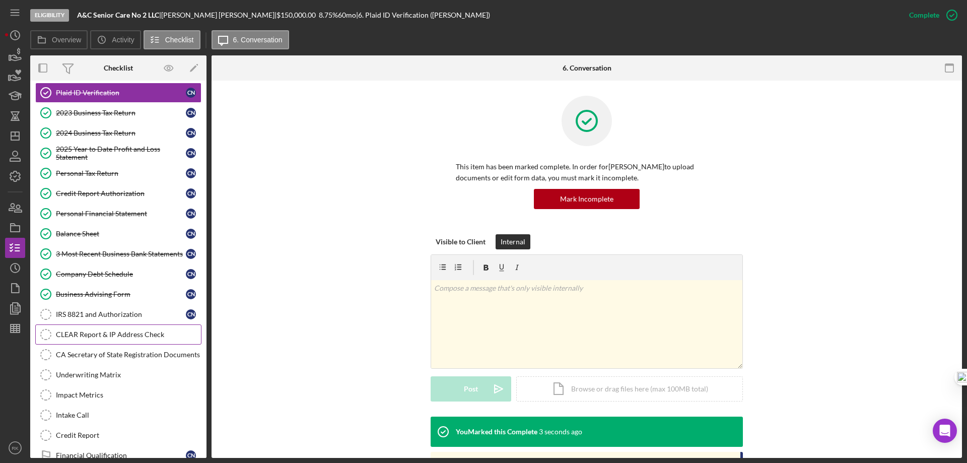
scroll to position [67, 0]
click at [115, 315] on div "IRS 8821 and Authorization" at bounding box center [121, 314] width 130 height 8
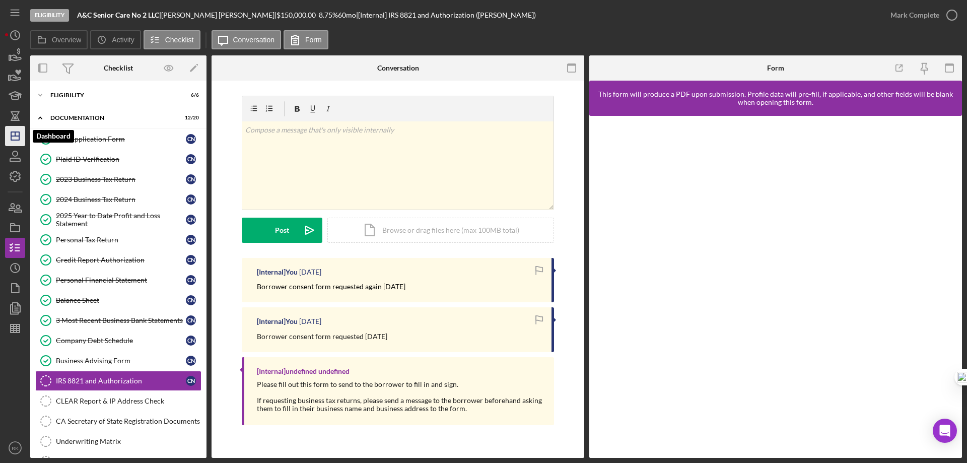
click at [23, 132] on icon "Icon/Dashboard" at bounding box center [15, 135] width 25 height 25
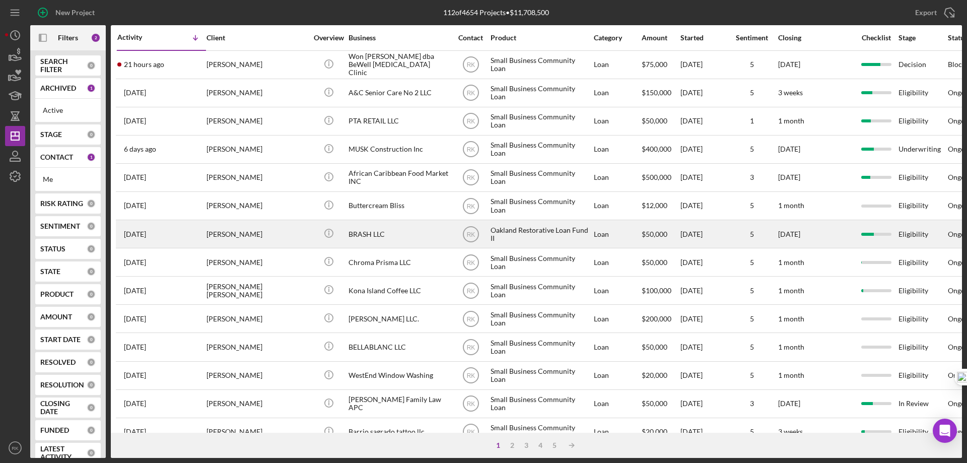
click at [355, 235] on div "BRASH LLC" at bounding box center [398, 234] width 101 height 27
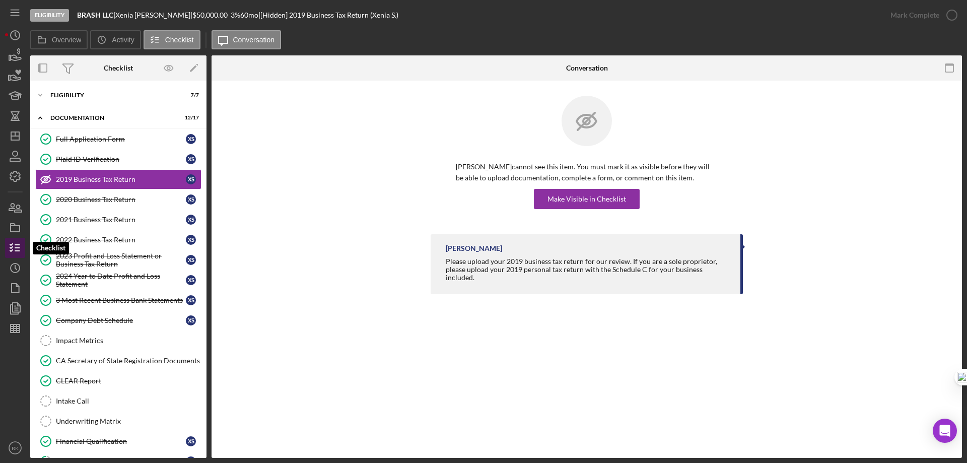
click at [18, 249] on icon "button" at bounding box center [15, 247] width 25 height 25
click at [16, 137] on icon "Icon/Dashboard" at bounding box center [15, 135] width 25 height 25
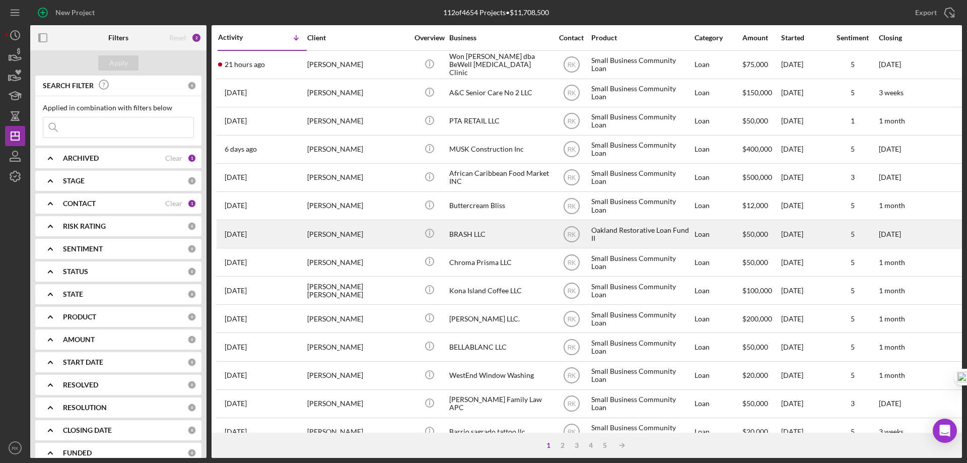
click at [290, 232] on div "[DATE] [PERSON_NAME]" at bounding box center [262, 234] width 88 height 27
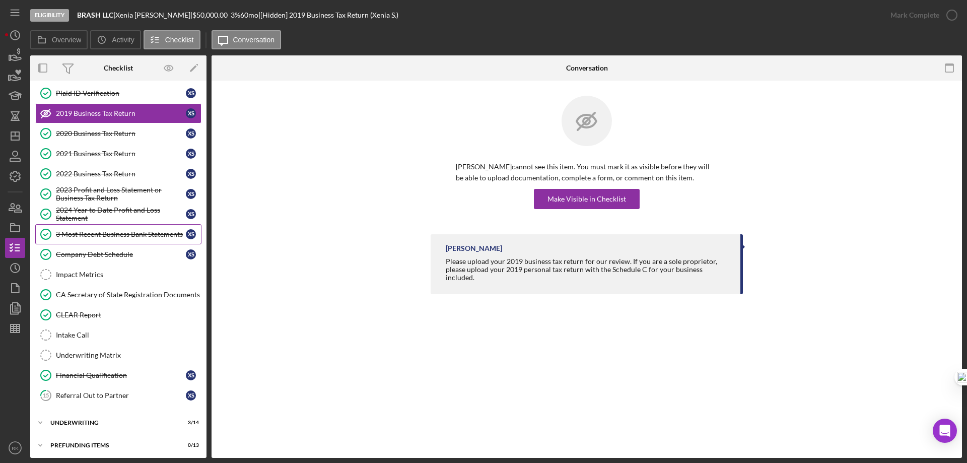
scroll to position [69, 0]
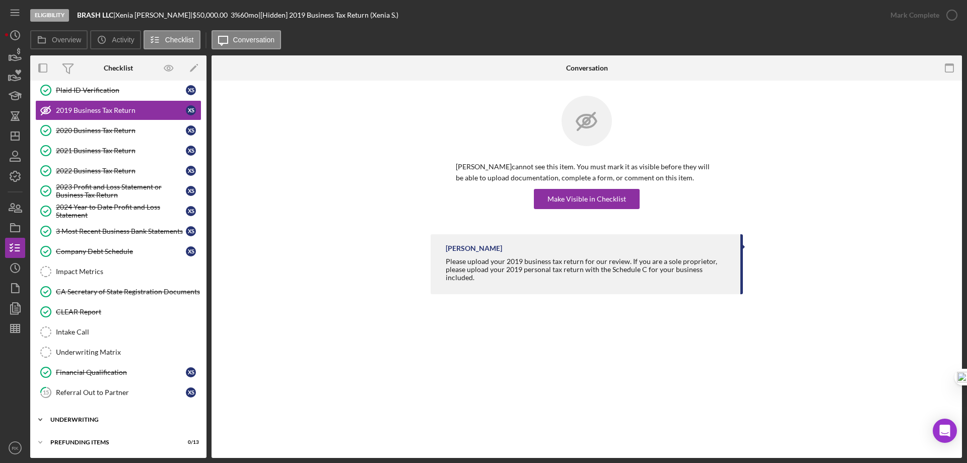
click at [95, 419] on div "Underwriting" at bounding box center [121, 419] width 143 height 6
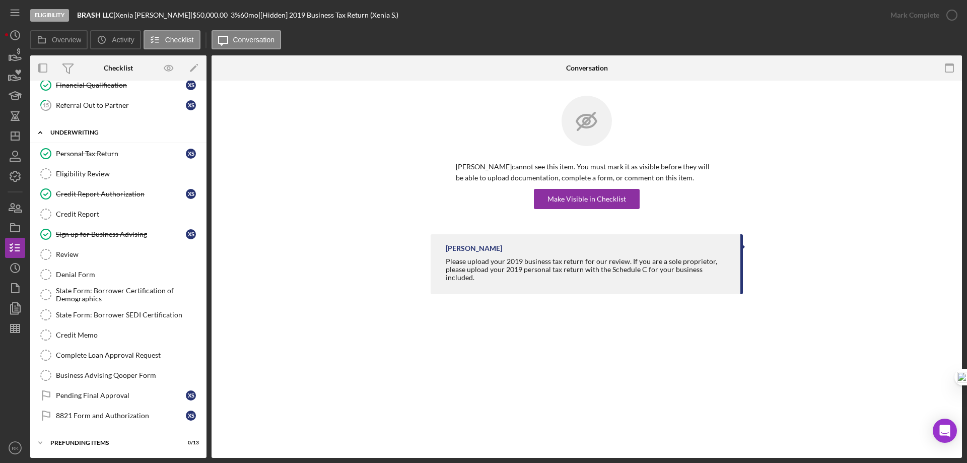
scroll to position [356, 0]
click at [109, 413] on div "8821 Form and Authorization" at bounding box center [121, 415] width 130 height 8
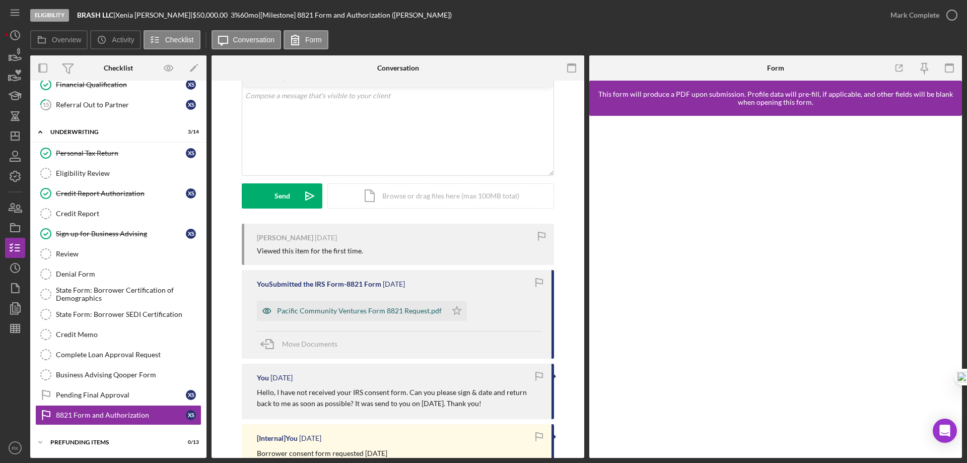
scroll to position [184, 0]
click at [371, 311] on div "Pacific Community Ventures Form 8821 Request.pdf" at bounding box center [359, 310] width 165 height 8
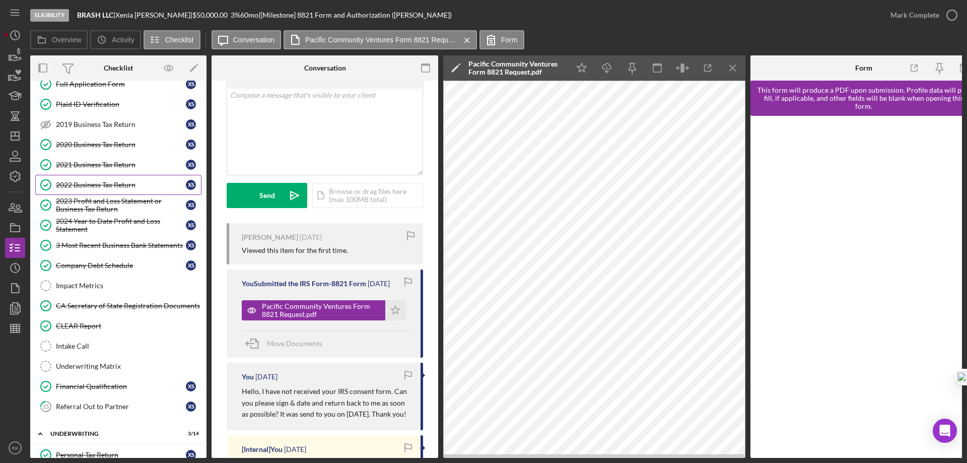
scroll to position [54, 0]
click at [98, 152] on link "2020 Business Tax Return 2020 Business Tax Return X S" at bounding box center [118, 145] width 166 height 20
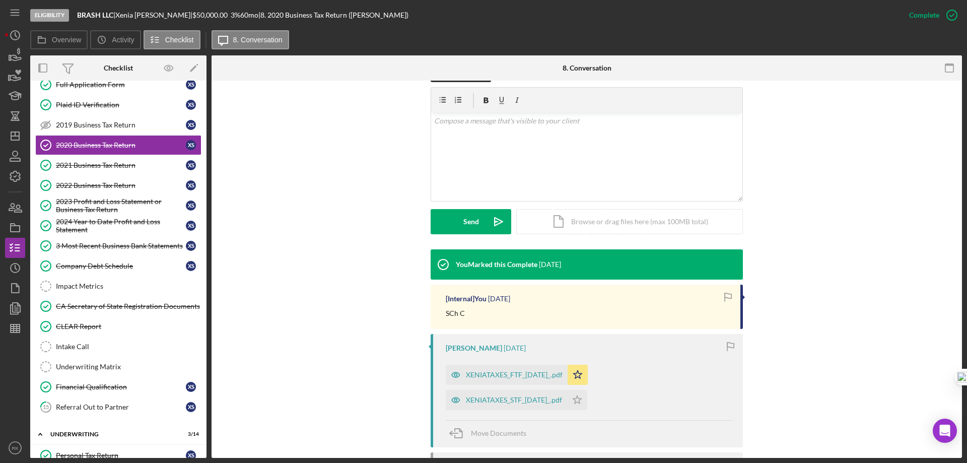
scroll to position [168, 0]
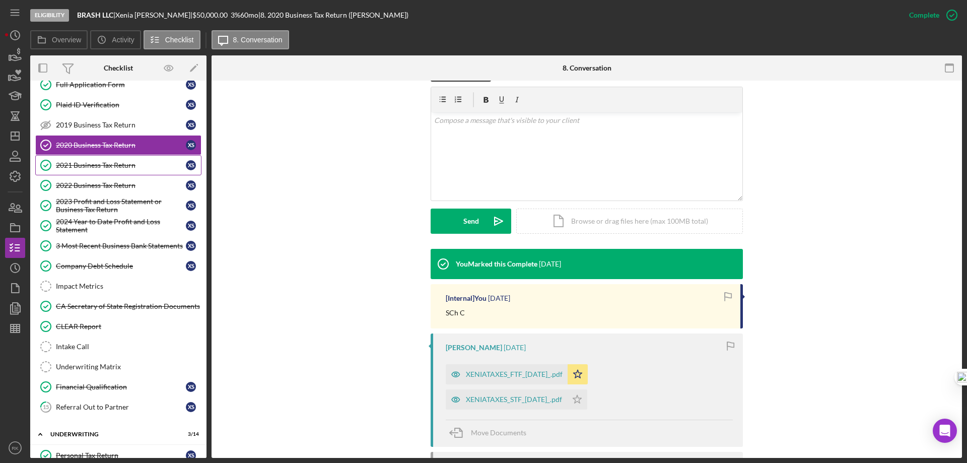
click at [127, 157] on link "2021 Business Tax Return 2021 Business Tax Return X S" at bounding box center [118, 165] width 166 height 20
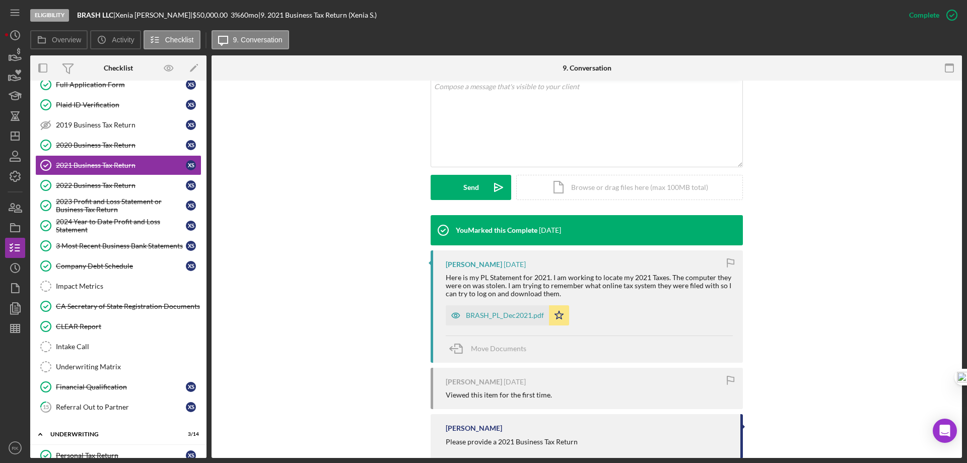
scroll to position [222, 0]
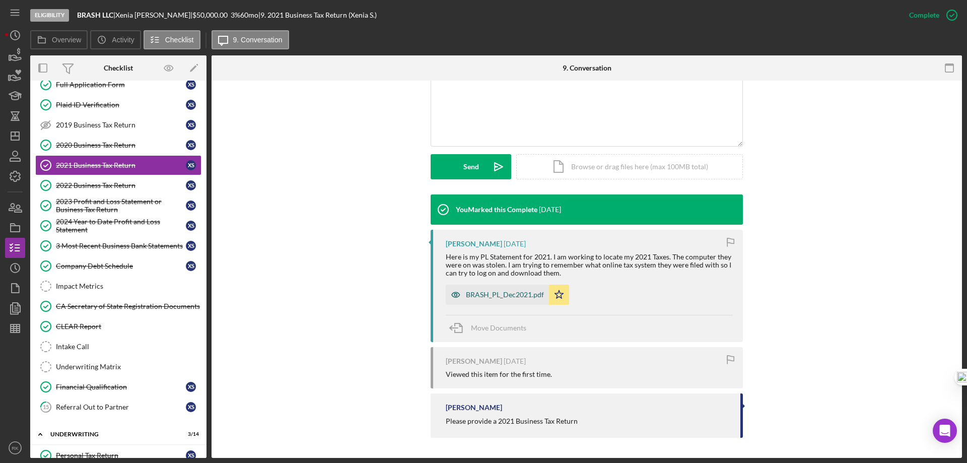
click at [499, 299] on div "BRASH_PL_Dec2021.pdf" at bounding box center [505, 295] width 78 height 8
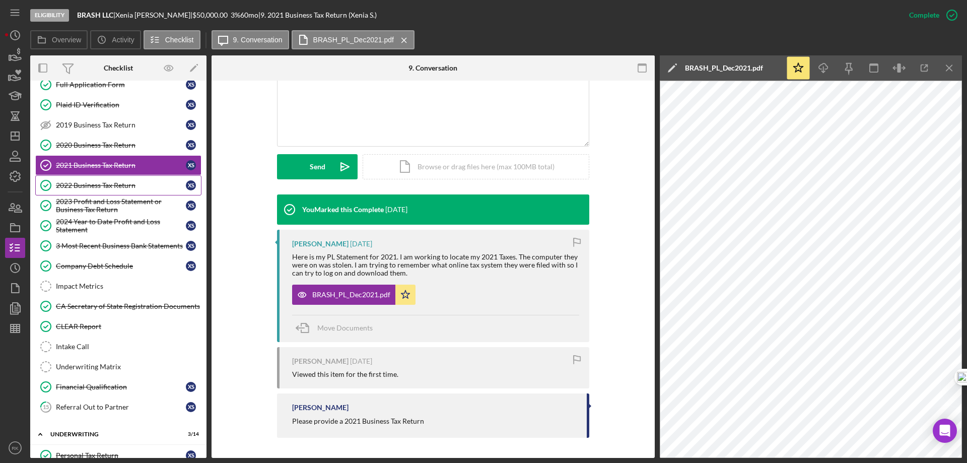
click at [96, 186] on div "2022 Business Tax Return" at bounding box center [121, 185] width 130 height 8
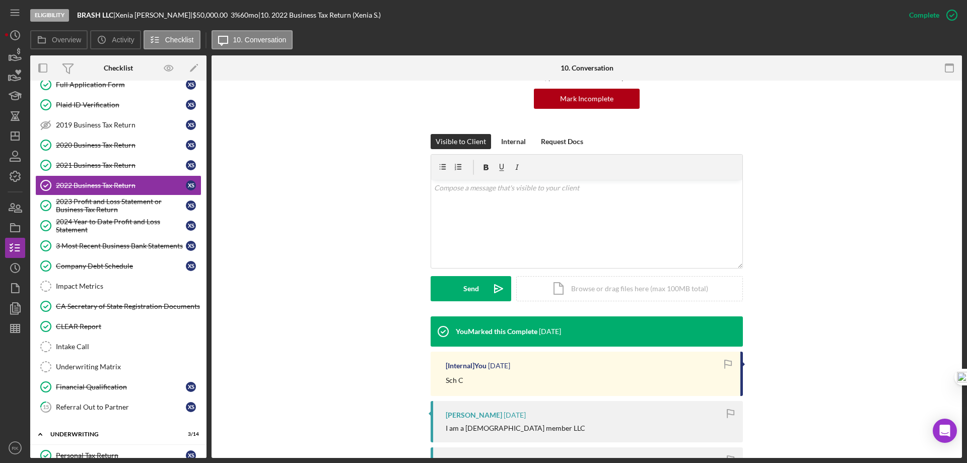
scroll to position [101, 0]
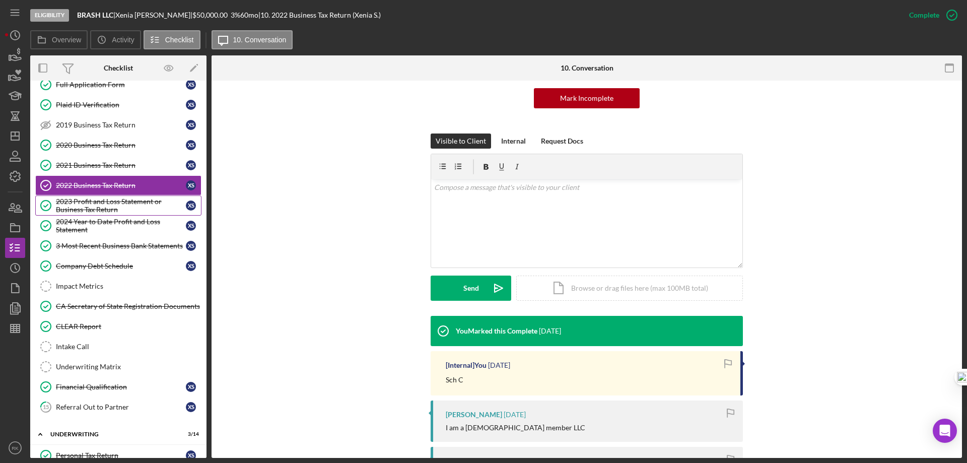
click at [88, 208] on div "2023 Profit and Loss Statement or Business Tax Return" at bounding box center [121, 205] width 130 height 16
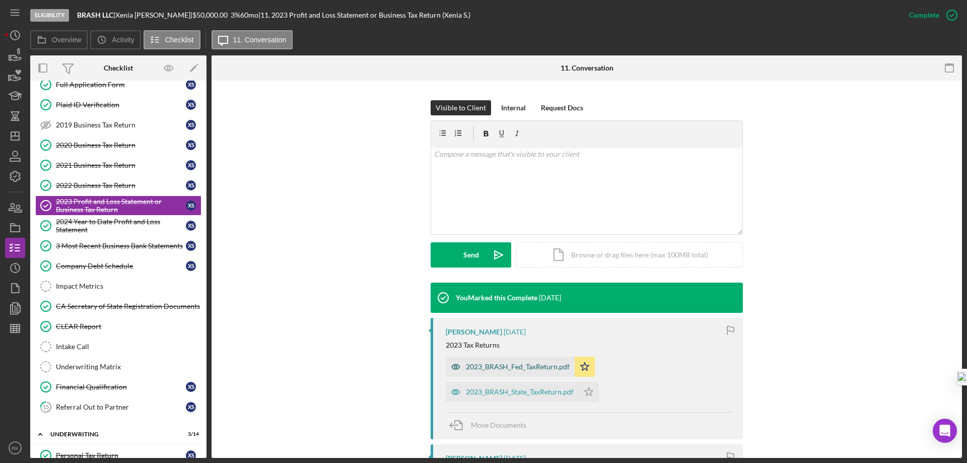
scroll to position [134, 0]
click at [528, 367] on div "2023_BRASH_Fed_TaxReturn.pdf" at bounding box center [518, 366] width 104 height 8
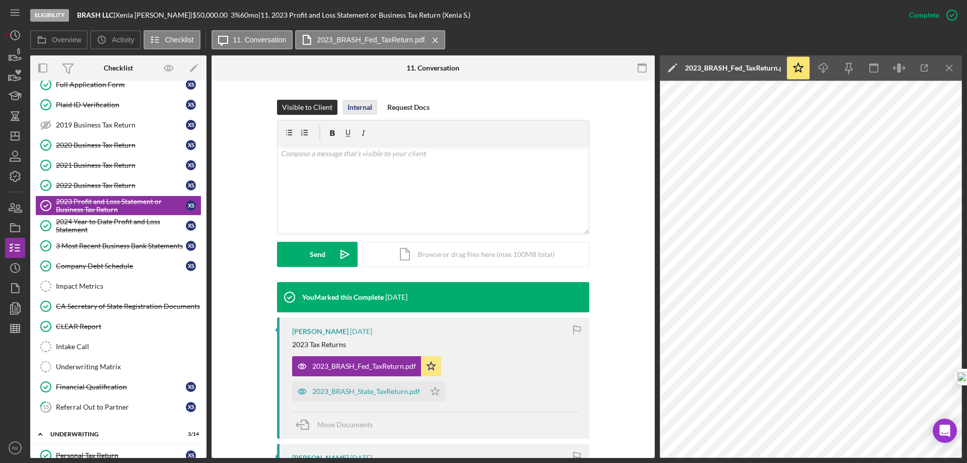
click at [358, 105] on div "Internal" at bounding box center [359, 107] width 25 height 15
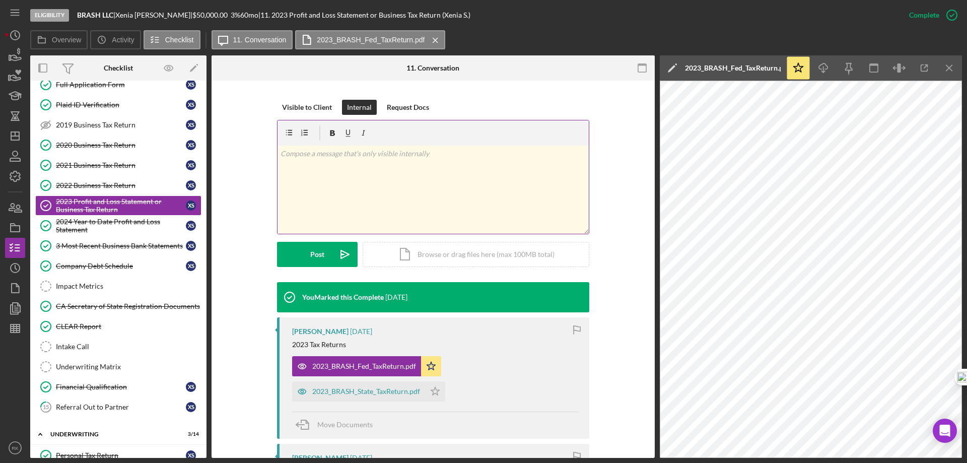
click at [365, 159] on p at bounding box center [433, 153] width 306 height 11
click at [291, 155] on p "SCh C" at bounding box center [433, 153] width 306 height 11
click at [319, 253] on div "Post" at bounding box center [317, 254] width 14 height 25
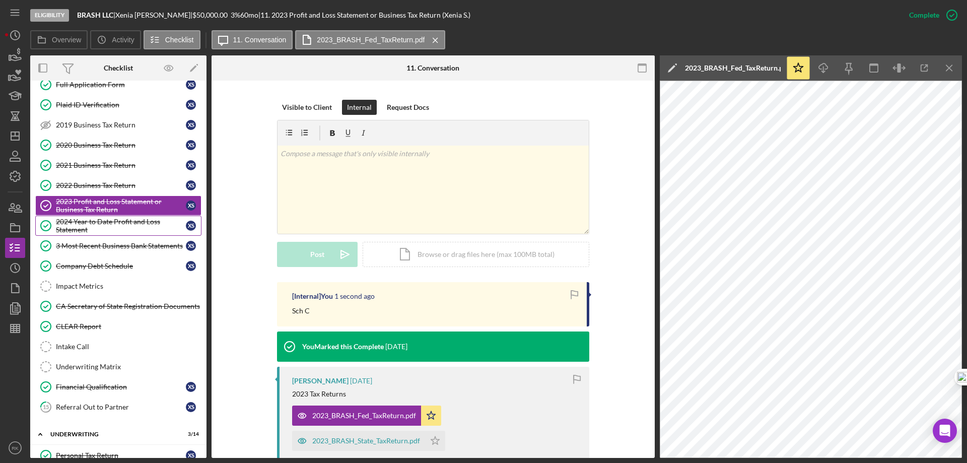
click at [126, 228] on div "2024 Year to Date Profit and Loss Statement" at bounding box center [121, 226] width 130 height 16
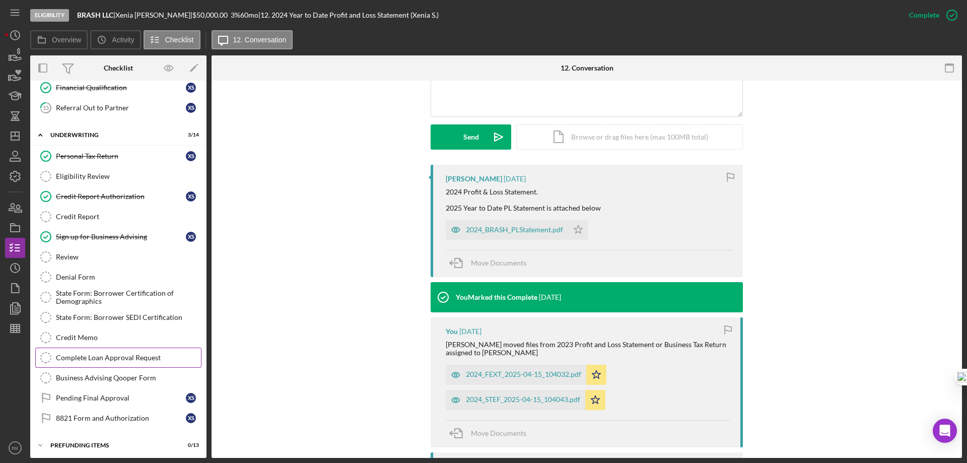
scroll to position [356, 0]
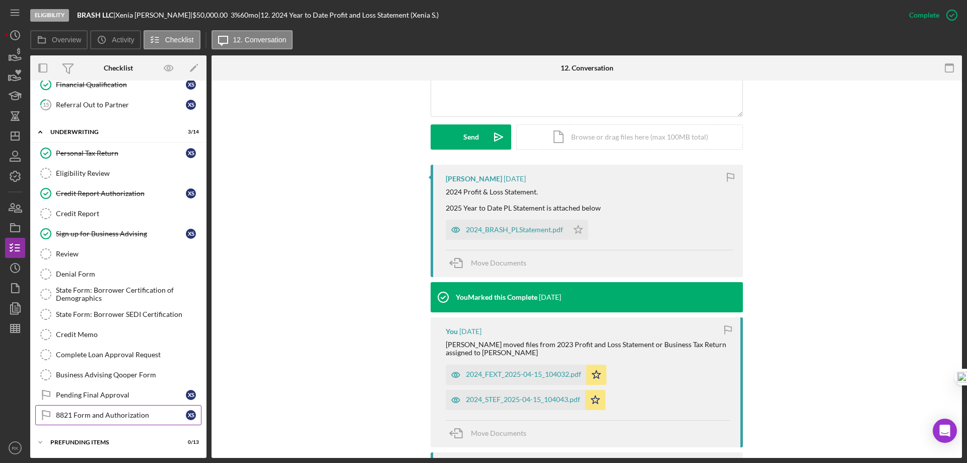
click at [91, 414] on div "8821 Form and Authorization" at bounding box center [121, 415] width 130 height 8
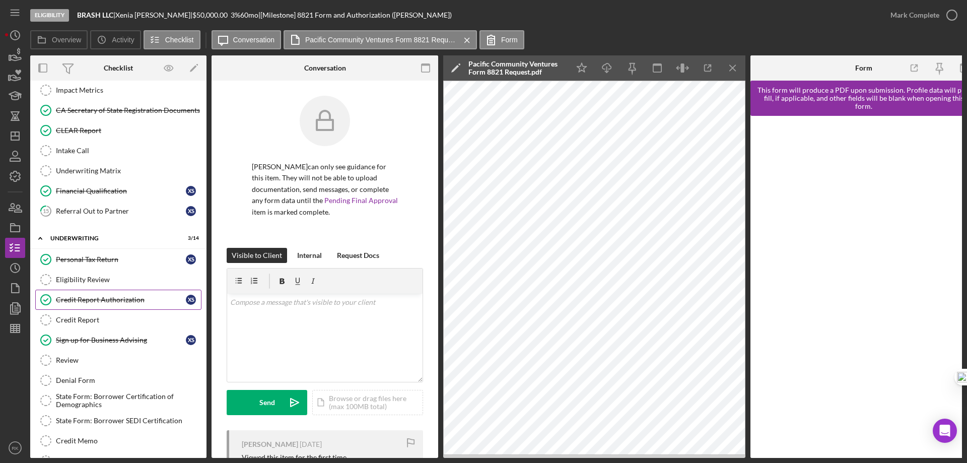
click at [127, 304] on div "Credit Report Authorization" at bounding box center [121, 300] width 130 height 8
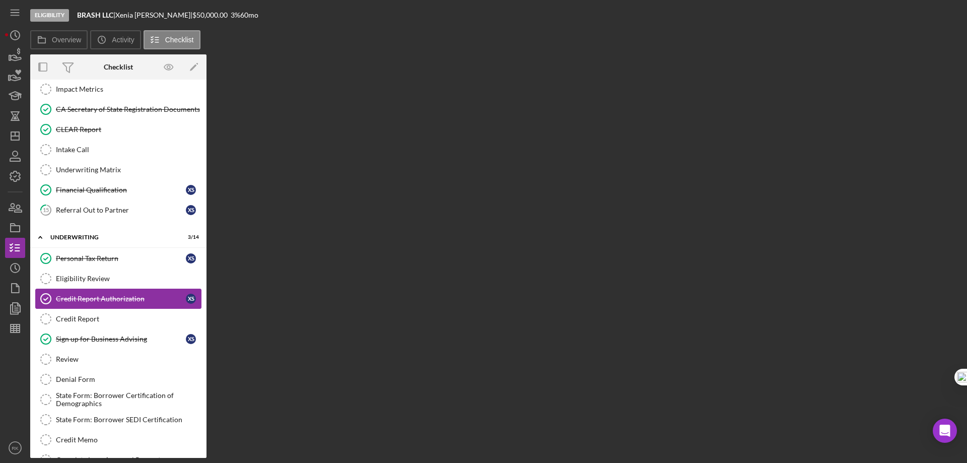
scroll to position [251, 0]
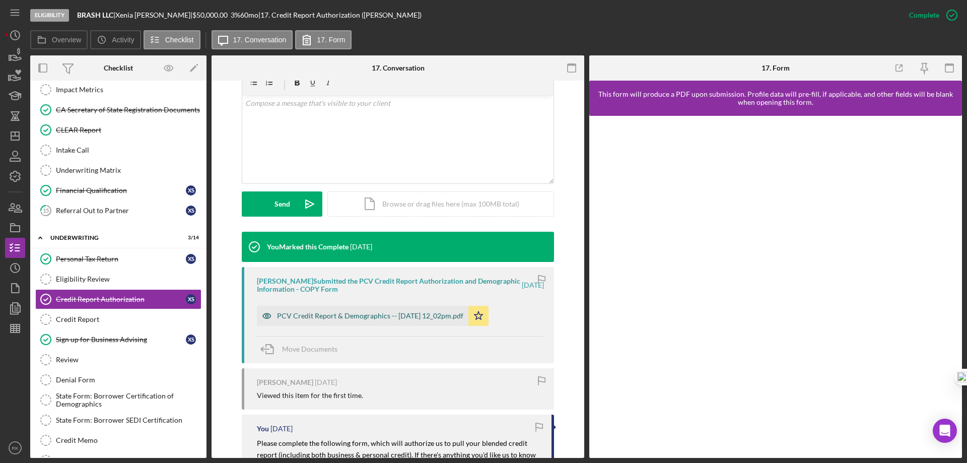
click at [393, 321] on div "PCV Credit Report & Demographics -- [DATE] 12_02pm.pdf" at bounding box center [362, 316] width 211 height 20
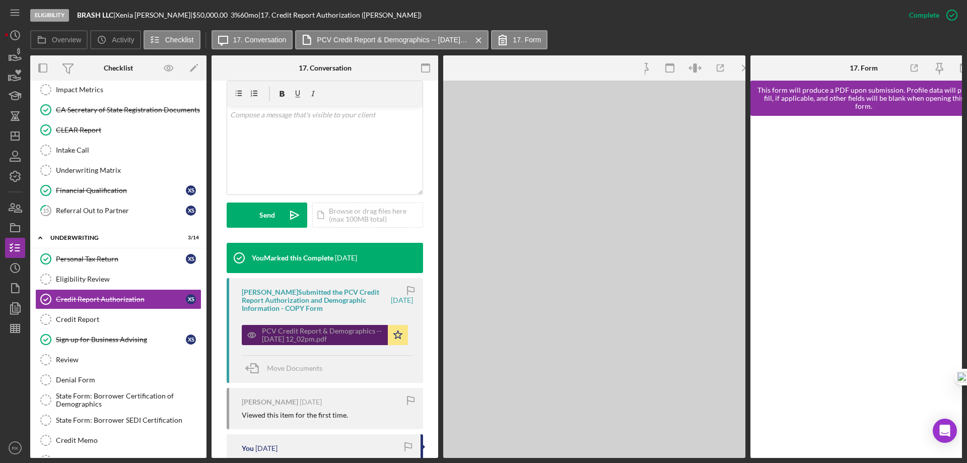
scroll to position [196, 0]
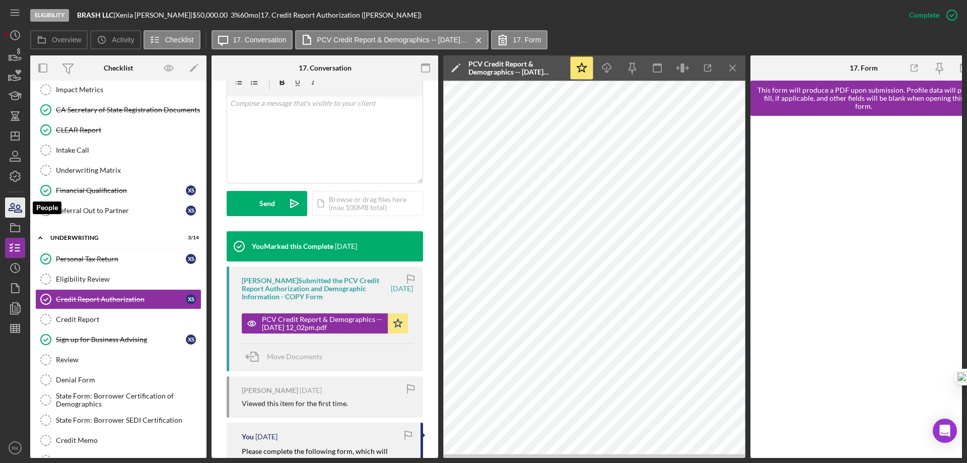
click at [19, 209] on icon "button" at bounding box center [15, 207] width 25 height 25
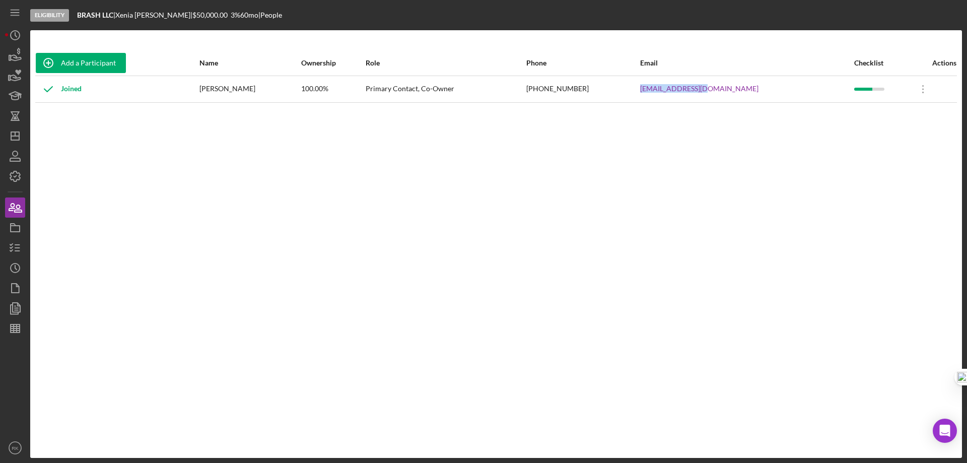
drag, startPoint x: 697, startPoint y: 86, endPoint x: 756, endPoint y: 84, distance: 58.9
click at [756, 84] on tr "Joined [PERSON_NAME] 100.00% Primary Contact, Co-Owner [PHONE_NUMBER] [EMAIL_AD…" at bounding box center [495, 89] width 921 height 27
copy tr "[EMAIL_ADDRESS][DOMAIN_NAME]"
click at [26, 248] on nav "Icon/Menu Icon/Dashboard Dashboard Navigation Divider Mobile Checklist Icon/Ove…" at bounding box center [17, 229] width 25 height 458
click at [11, 248] on polyline "button" at bounding box center [11, 248] width 3 height 2
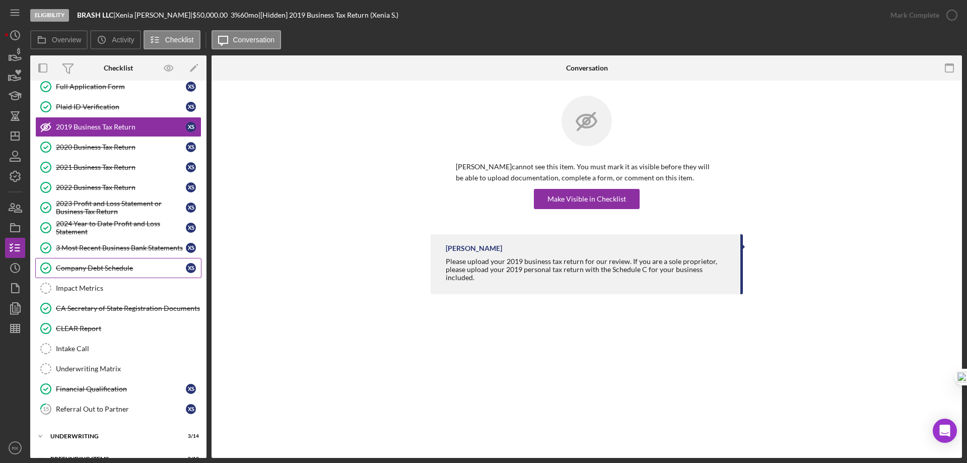
scroll to position [69, 0]
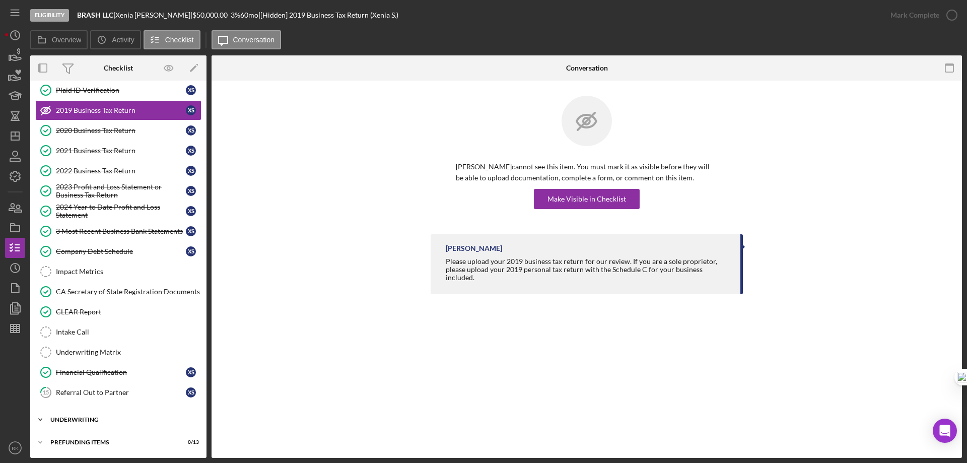
click at [89, 417] on div "Underwriting" at bounding box center [121, 419] width 143 height 6
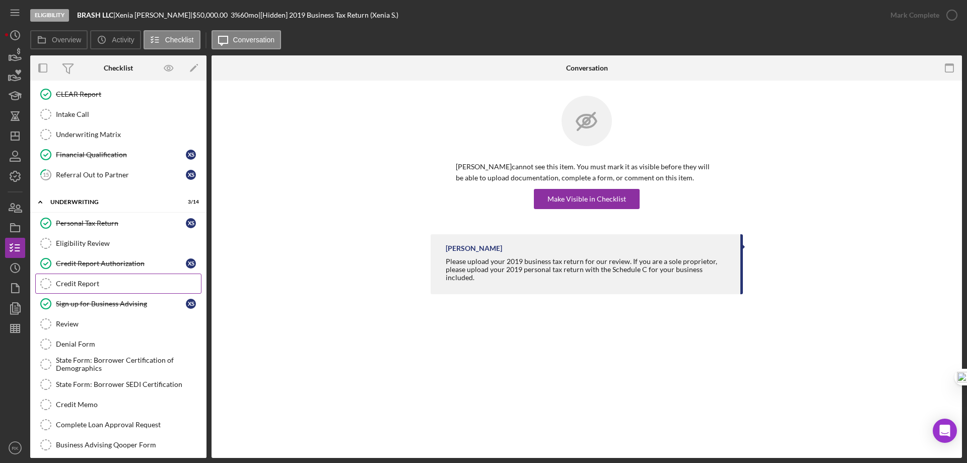
scroll to position [287, 0]
click at [111, 266] on div "Credit Report Authorization" at bounding box center [121, 263] width 130 height 8
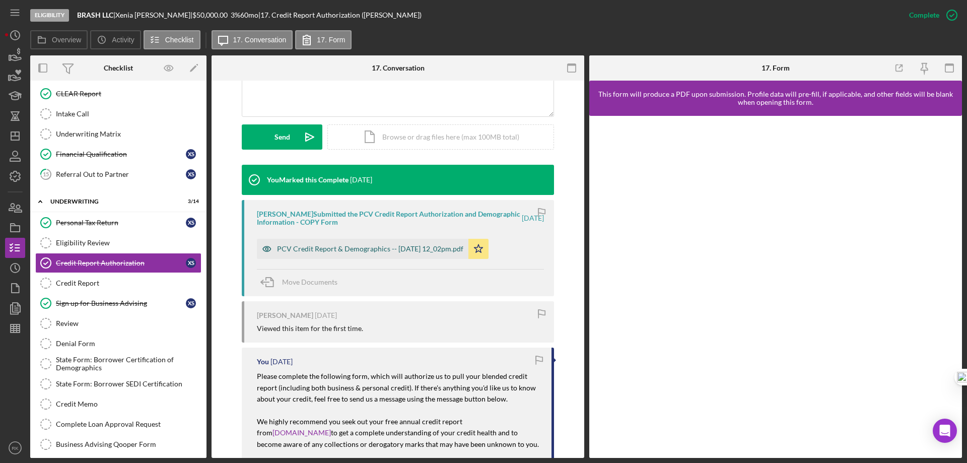
click at [397, 247] on div "PCV Credit Report & Demographics -- [DATE] 12_02pm.pdf" at bounding box center [370, 249] width 186 height 8
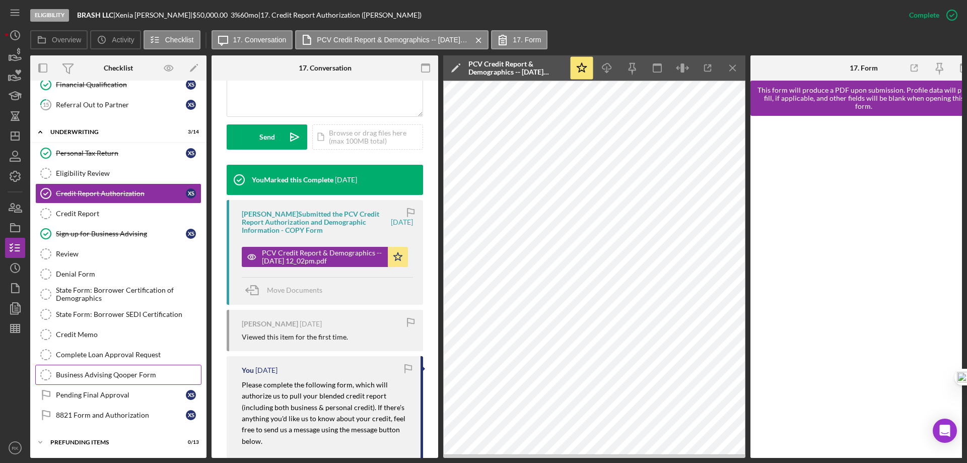
scroll to position [359, 0]
click at [126, 411] on div "8821 Form and Authorization" at bounding box center [121, 415] width 130 height 8
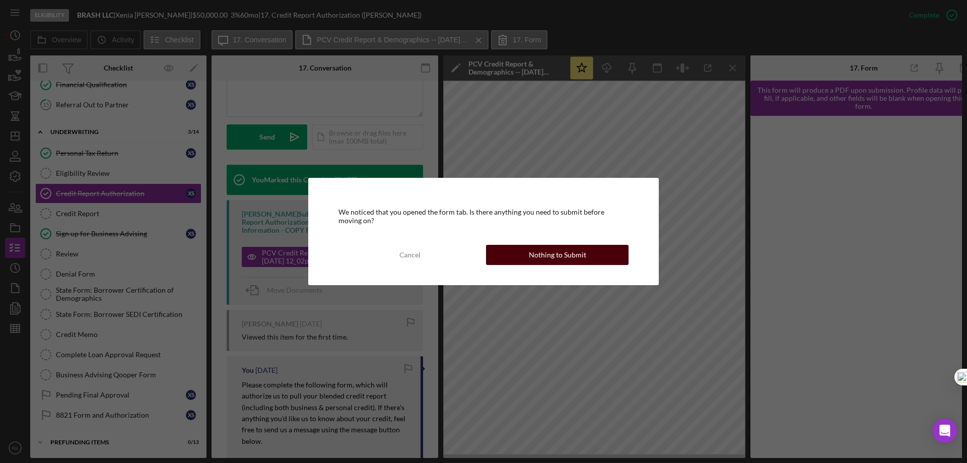
click at [570, 255] on div "Nothing to Submit" at bounding box center [557, 255] width 57 height 20
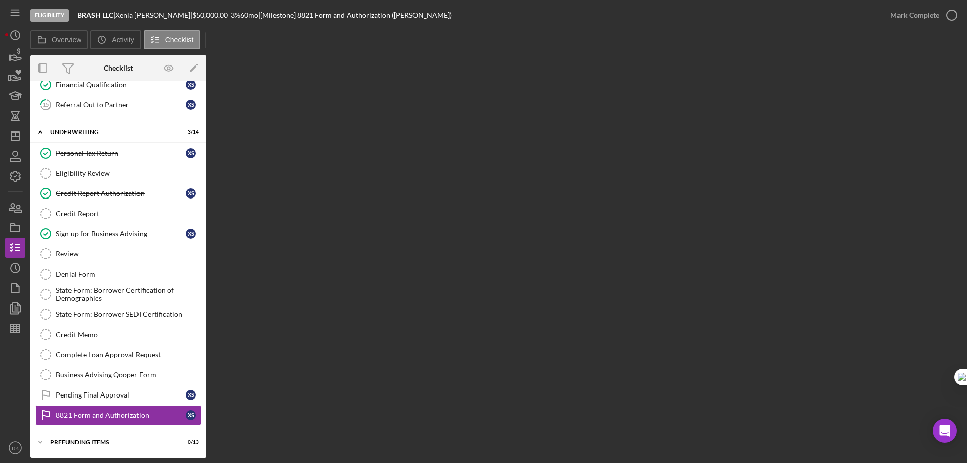
scroll to position [356, 0]
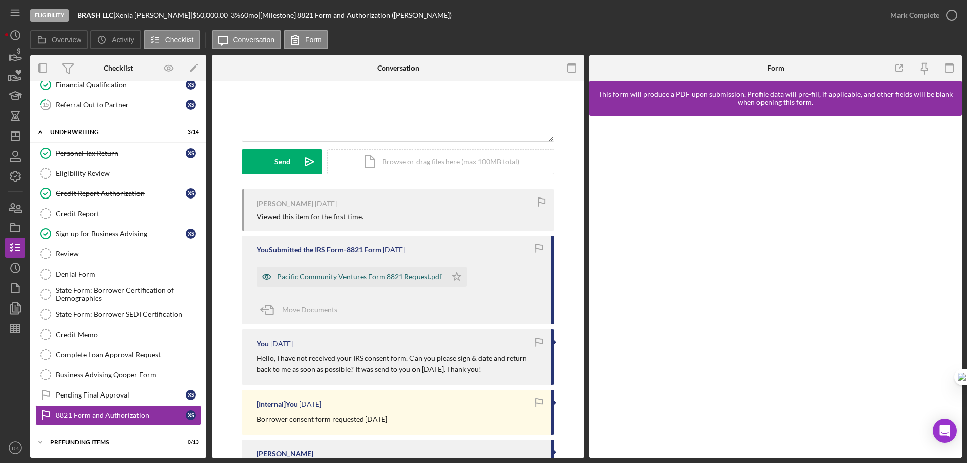
click at [371, 278] on div "Pacific Community Ventures Form 8821 Request.pdf" at bounding box center [359, 276] width 165 height 8
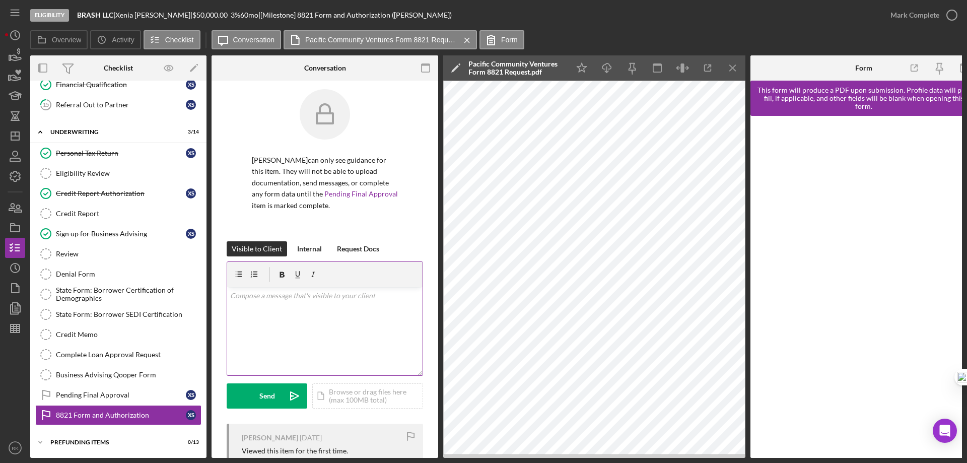
scroll to position [6, 0]
drag, startPoint x: 307, startPoint y: 244, endPoint x: 297, endPoint y: 265, distance: 23.0
click at [307, 244] on div "Internal" at bounding box center [309, 249] width 25 height 15
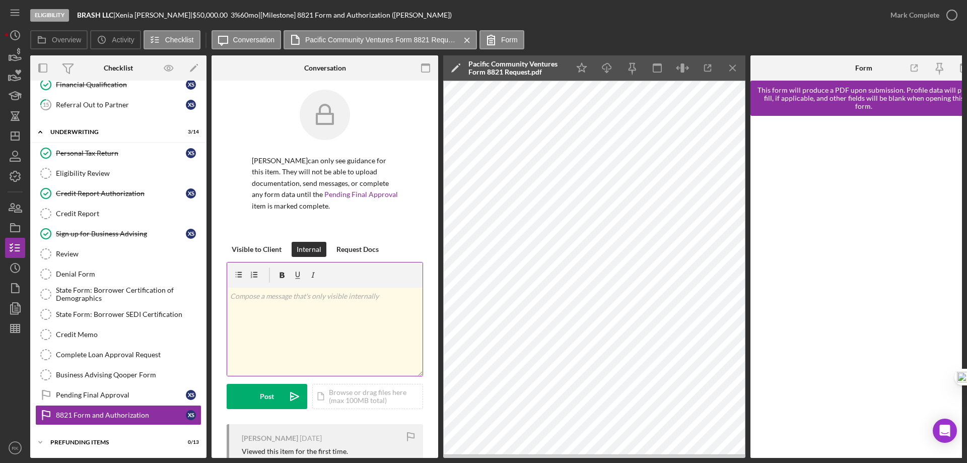
click at [269, 298] on p at bounding box center [325, 296] width 190 height 11
click at [276, 397] on button "Post Icon/icon-invite-send" at bounding box center [267, 396] width 81 height 25
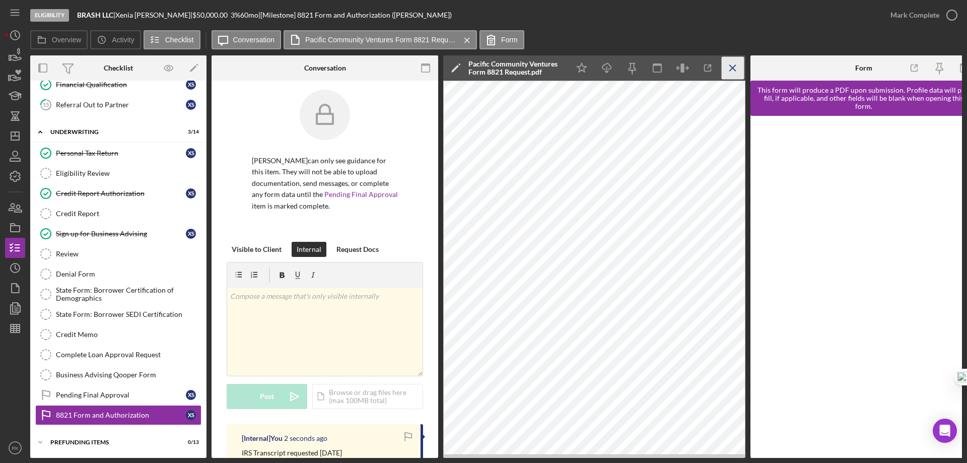
click at [736, 68] on icon "Icon/Menu Close" at bounding box center [732, 68] width 23 height 23
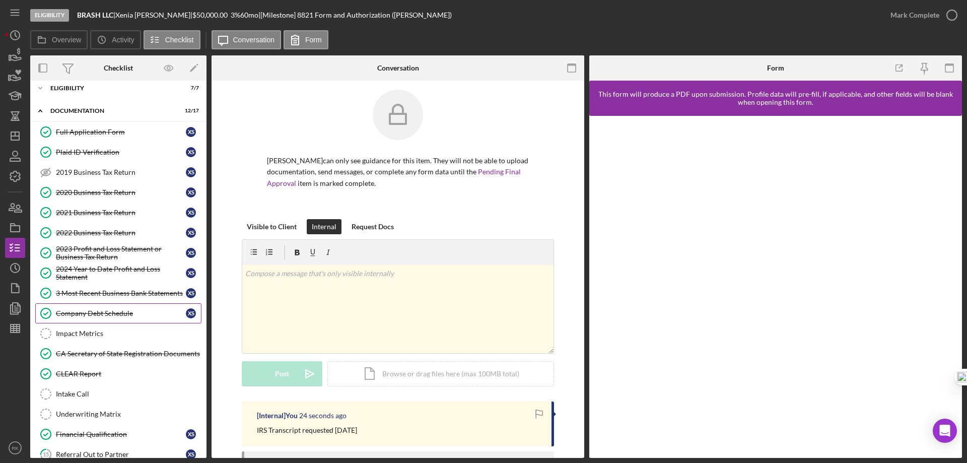
scroll to position [4, 0]
